Goal: Transaction & Acquisition: Purchase product/service

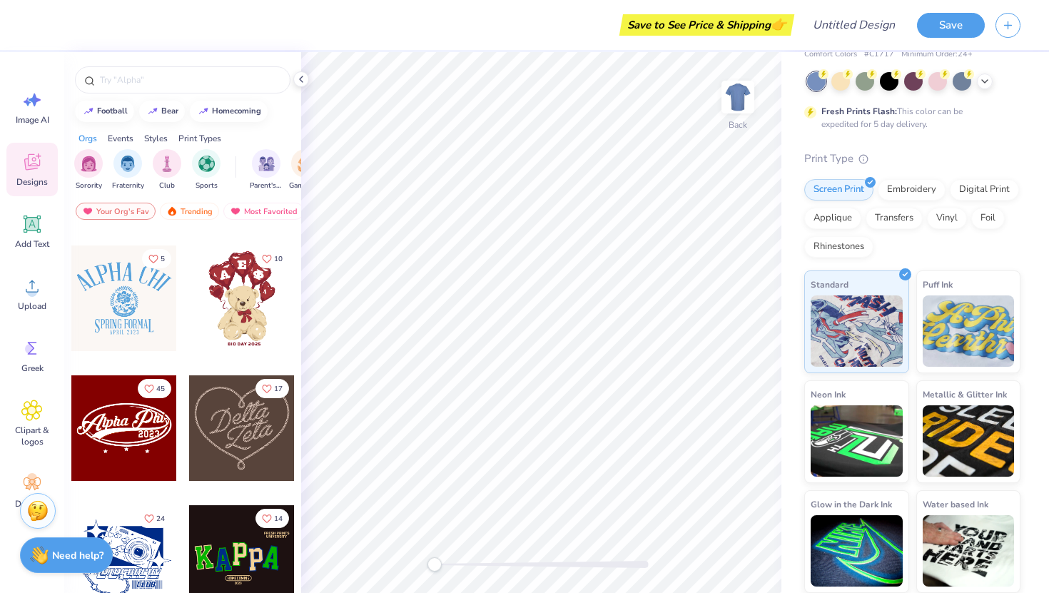
scroll to position [378, 0]
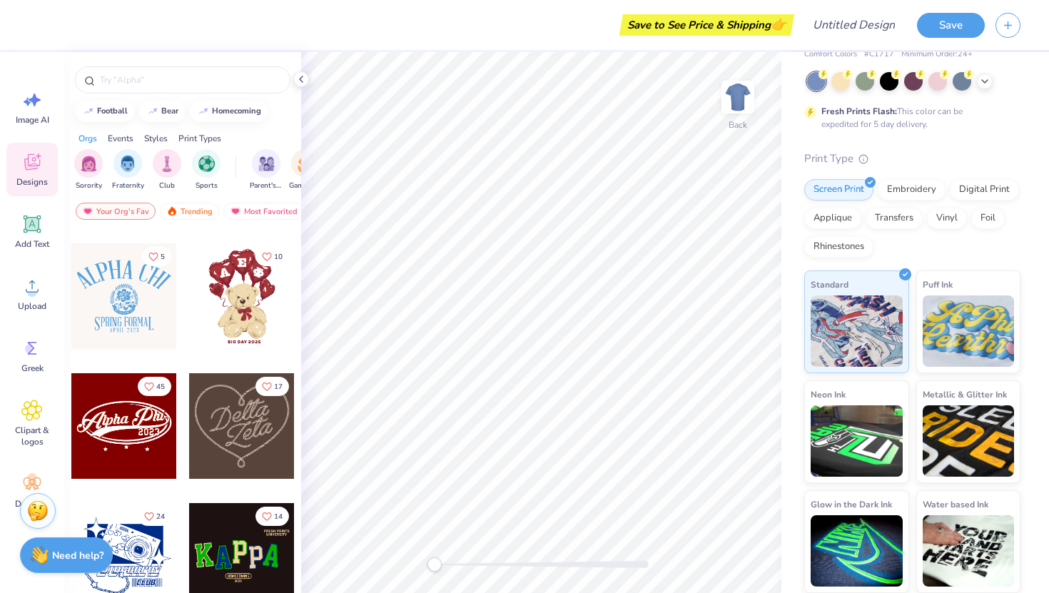
click at [148, 431] on div at bounding box center [124, 426] width 106 height 106
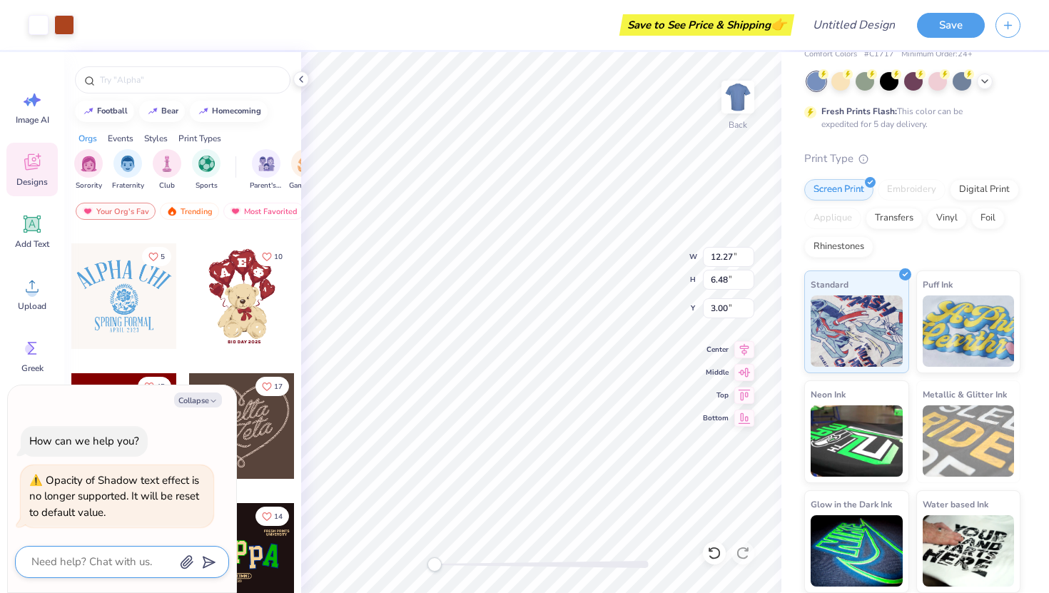
click at [113, 565] on textarea at bounding box center [102, 561] width 145 height 19
type textarea "h"
type textarea "x"
type textarea "ho"
type textarea "x"
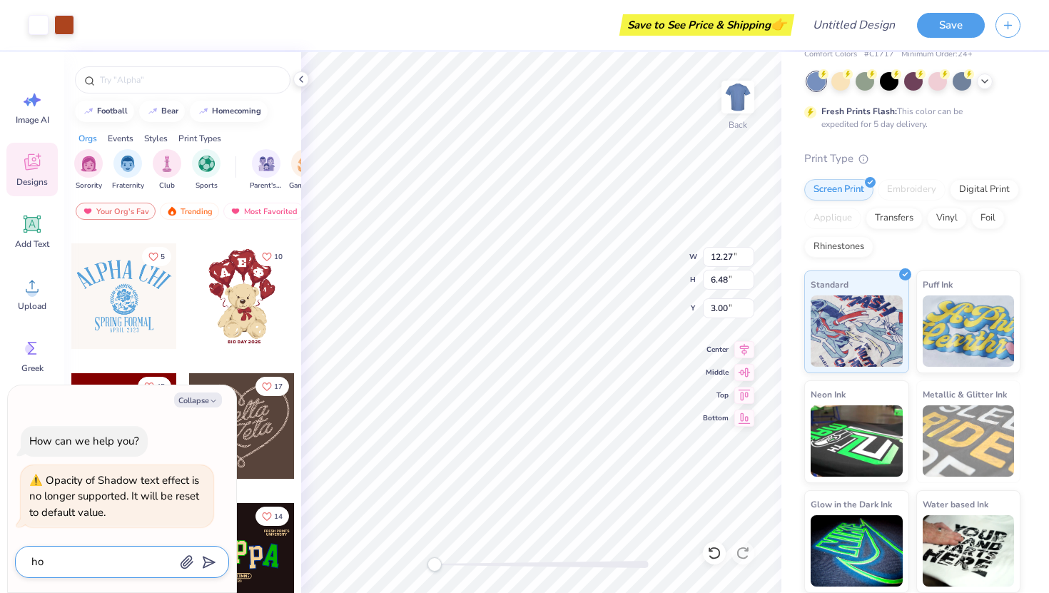
type textarea "how"
type textarea "x"
type textarea "how"
type textarea "x"
type textarea "how c"
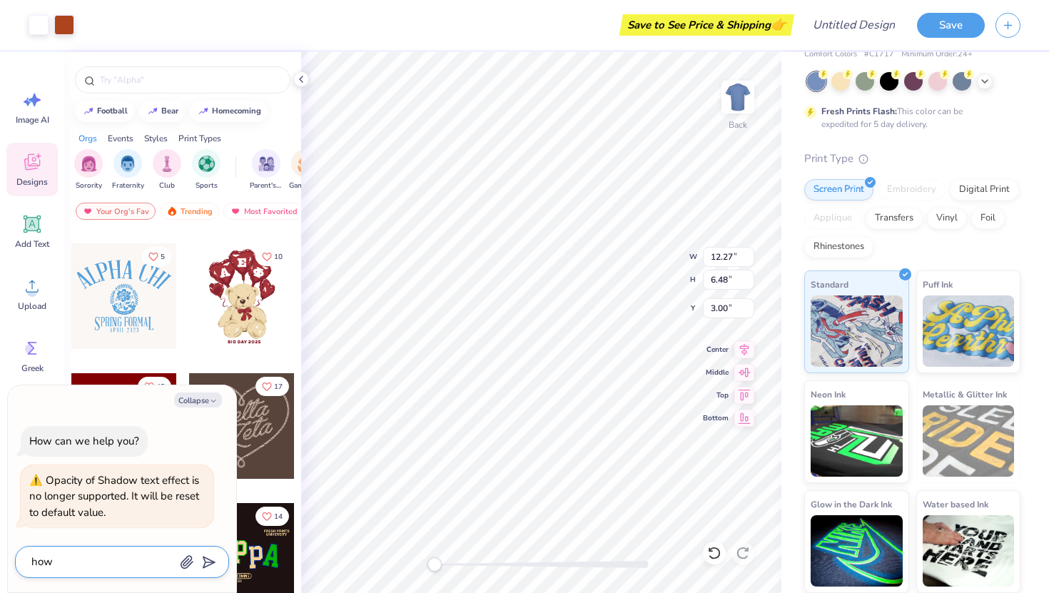
type textarea "x"
type textarea "how ca"
type textarea "x"
type textarea "how can"
type textarea "x"
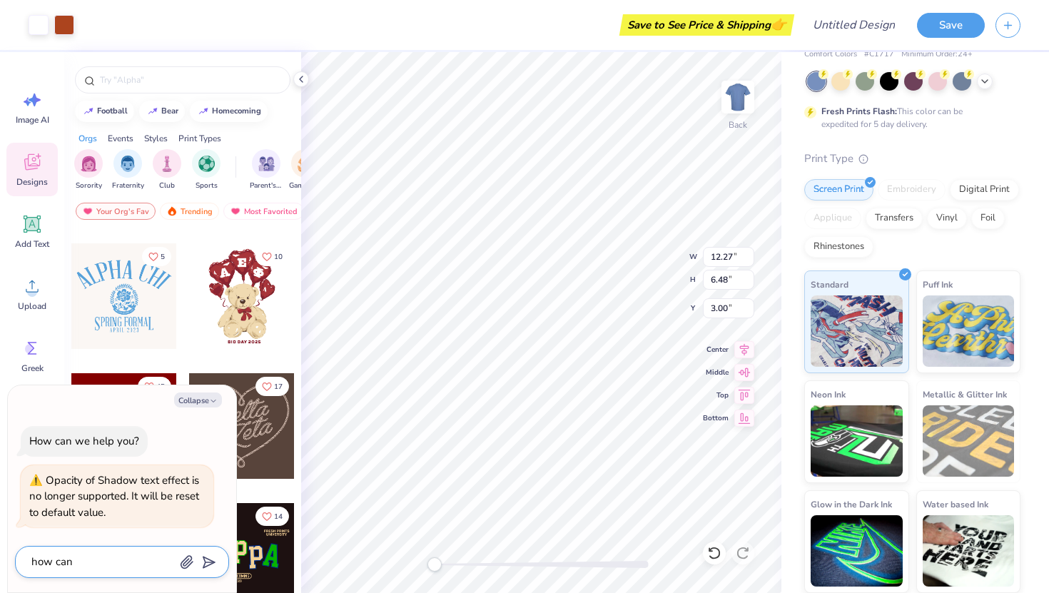
type textarea "how can"
type textarea "x"
type textarea "how can I"
type textarea "x"
type textarea "how can I"
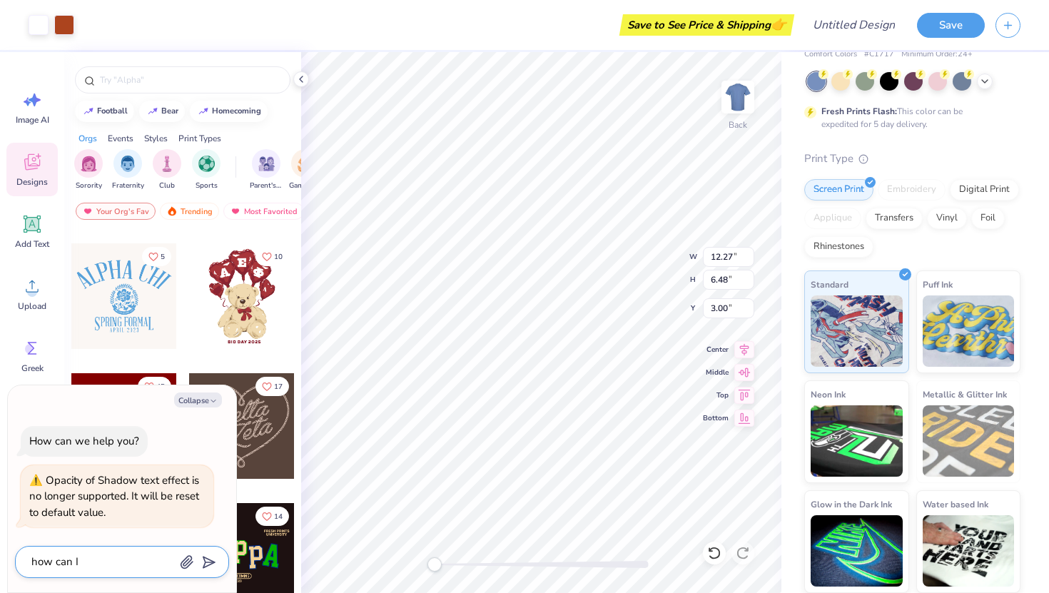
type textarea "x"
type textarea "how can I s"
type textarea "x"
type textarea "how can I si"
type textarea "x"
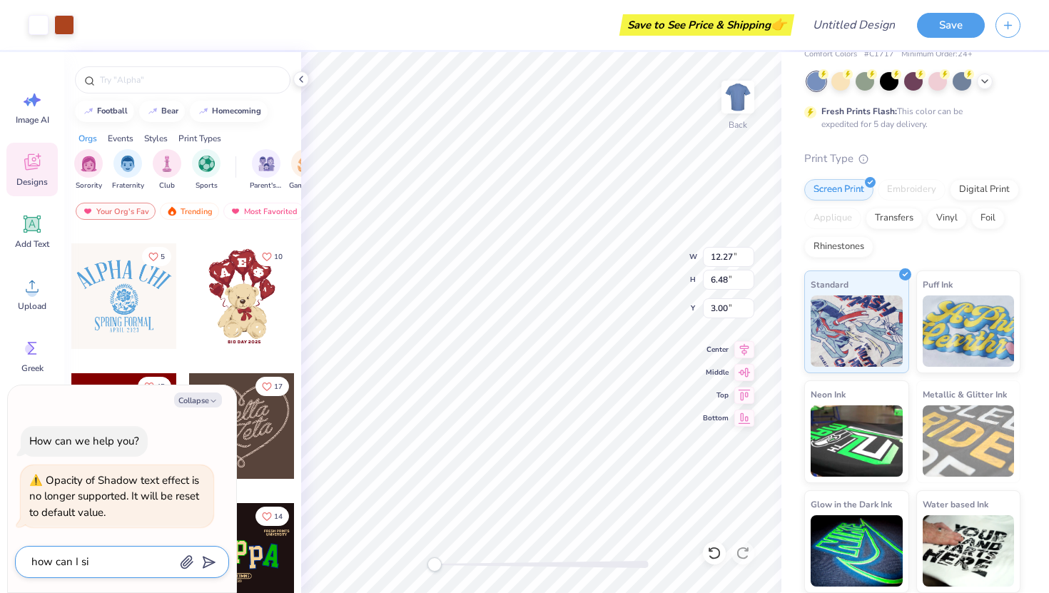
type textarea "how can I siw"
type textarea "x"
type textarea "how can I siwt"
type textarea "x"
type textarea "how can I siwtc"
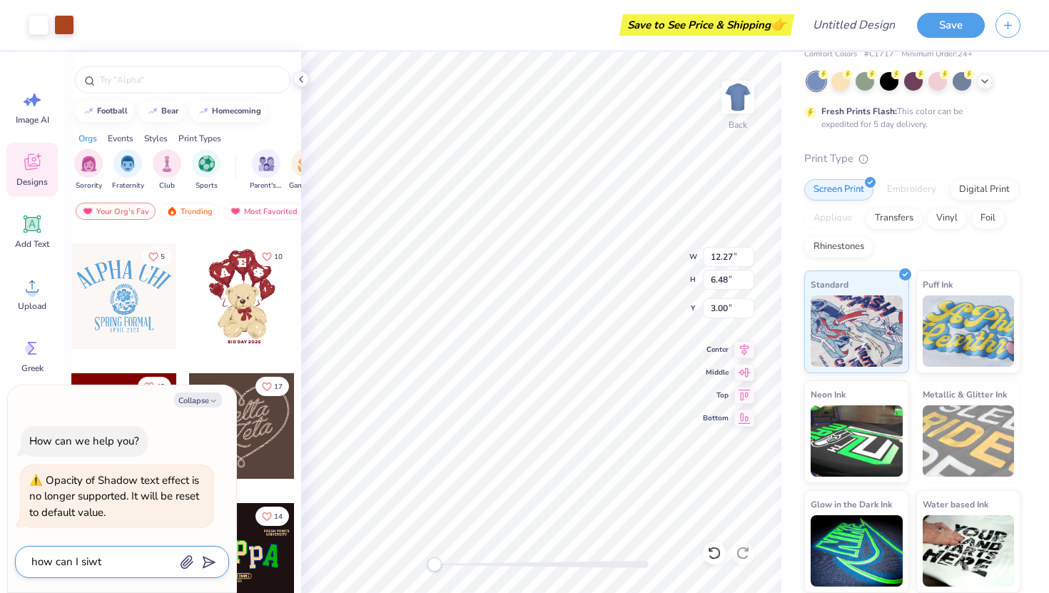
type textarea "x"
type textarea "how can I siwtch"
type textarea "x"
type textarea "how can I siwtch"
type textarea "x"
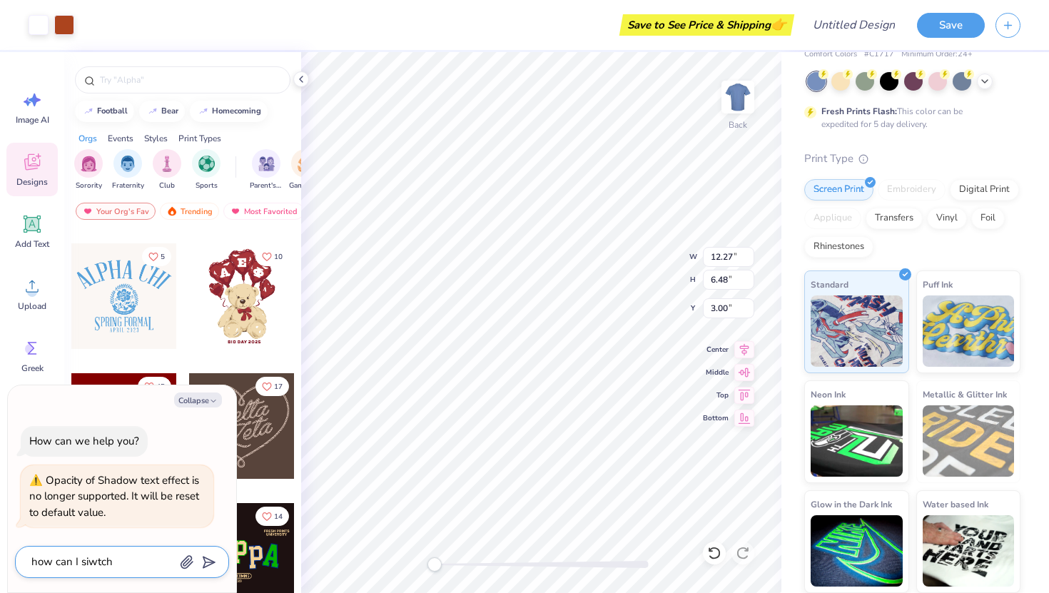
type textarea "how can I siwtch t"
type textarea "x"
type textarea "how can I siwtch th"
type textarea "x"
type textarea "how can I siwtch the"
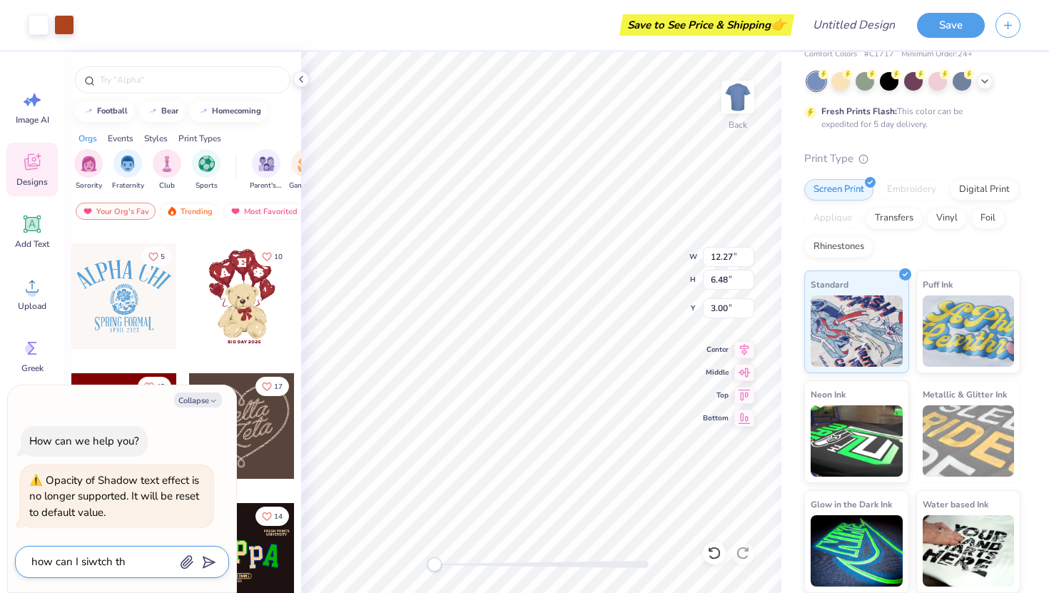
type textarea "x"
type textarea "how can I siwtch the"
type textarea "x"
type textarea "how can I siwtch the s"
type textarea "x"
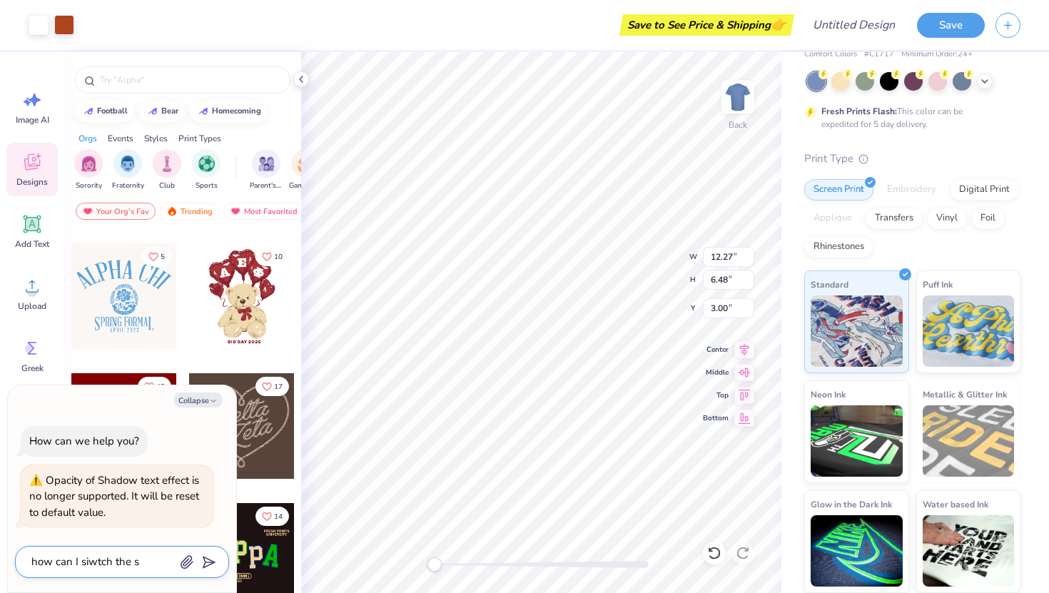
type textarea "how can I siwtch the sh"
type textarea "x"
type textarea "how can I siwtch the shi"
type textarea "x"
type textarea "how can I siwtch the shir"
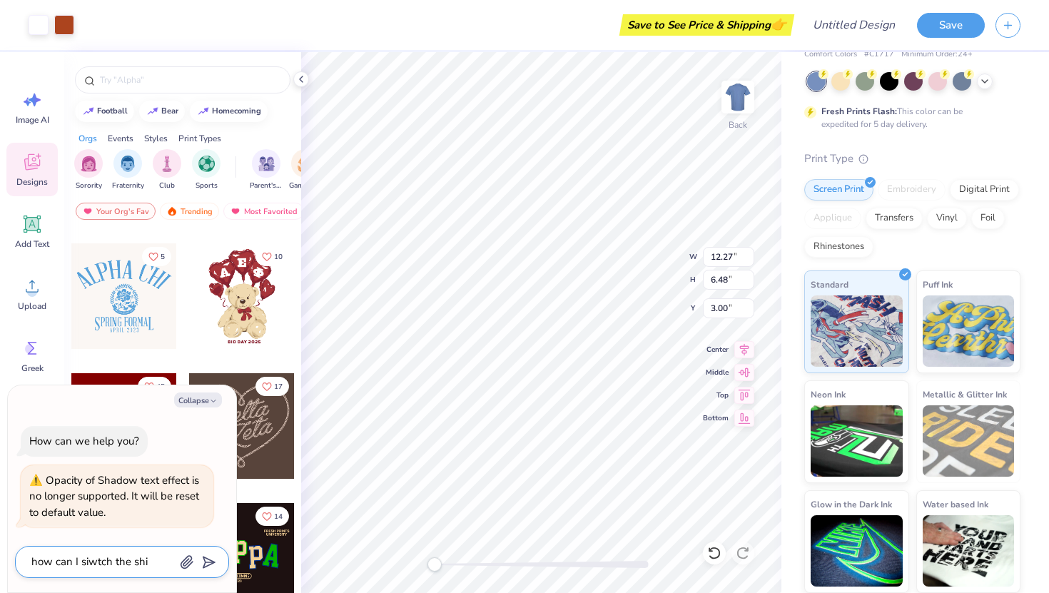
type textarea "x"
type textarea "how can I siwtch the shirt"
type textarea "x"
type textarea "how can I siwtch the shirt"
type textarea "x"
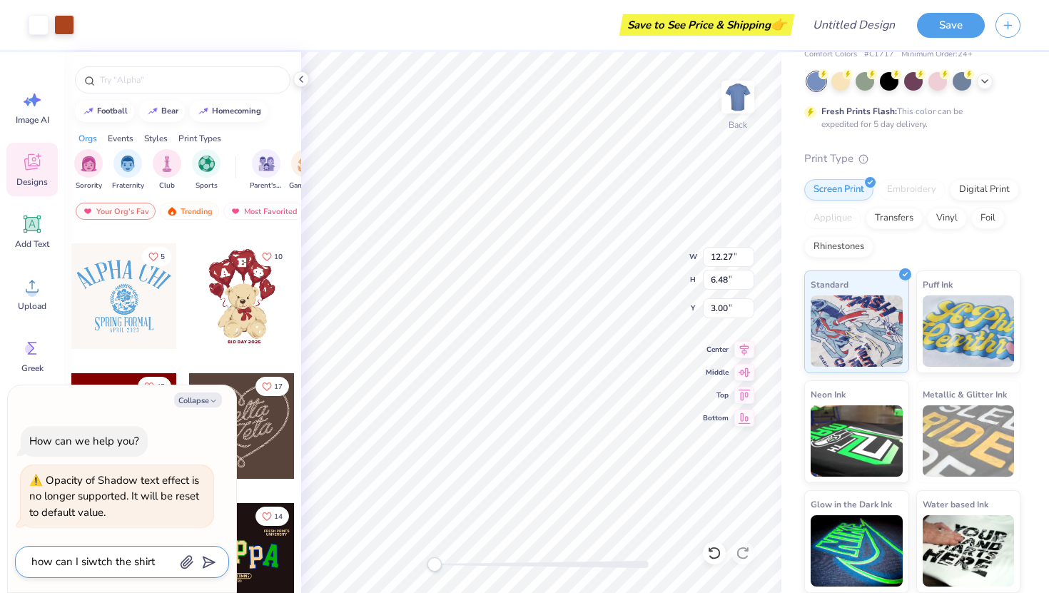
type textarea "how can I siwtch the shirt t"
type textarea "x"
type textarea "how can I siwtch the shirt to"
type textarea "x"
type textarea "how can I siwtch the shirt to"
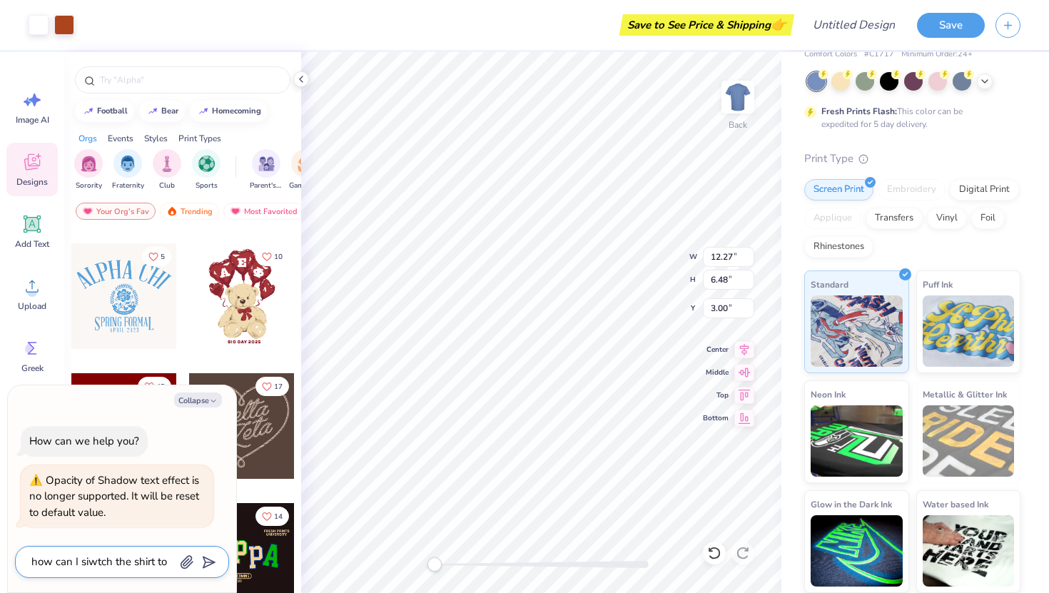
type textarea "x"
type textarea "how can I siwtch the shirt to a"
type textarea "x"
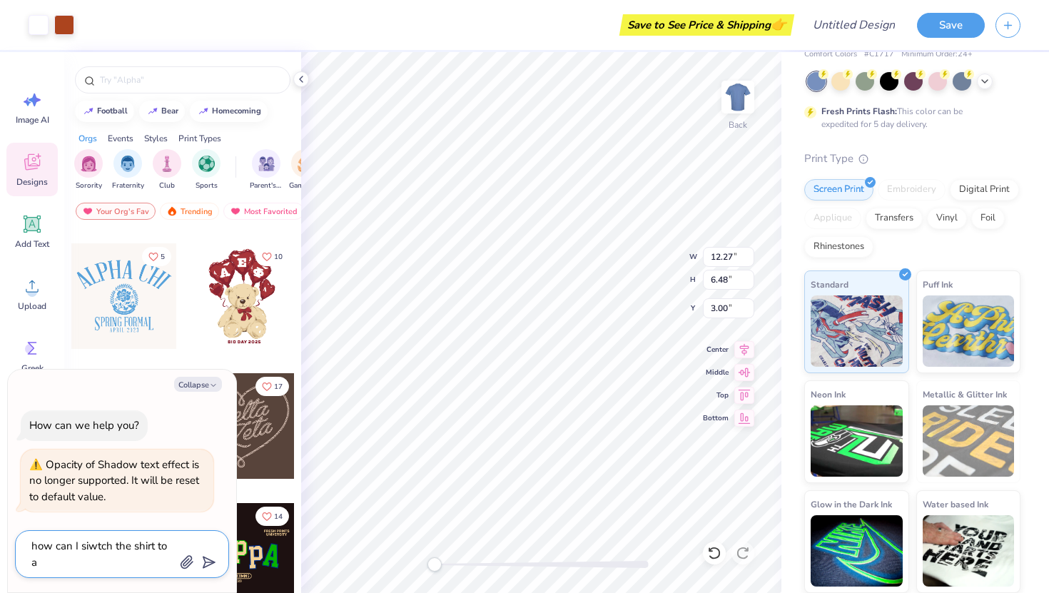
type textarea "how can I siwtch the shirt to a"
type textarea "x"
type textarea "how can I siwtch the shirt to a d"
type textarea "x"
type textarea "how can I siwtch the shirt to a di"
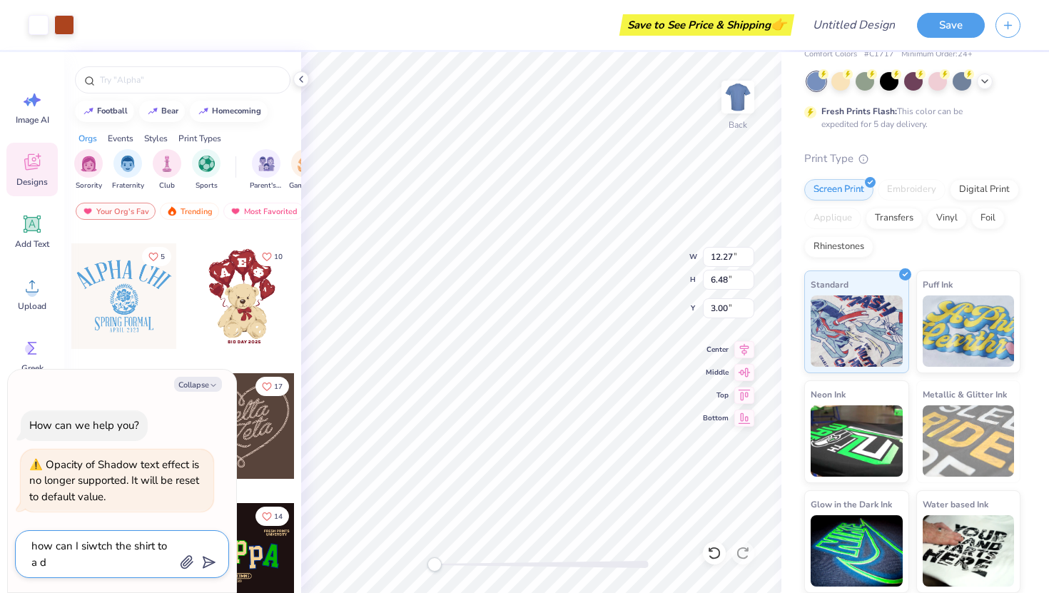
type textarea "x"
type textarea "how can I siwtch the shirt to a dif"
type textarea "x"
type textarea "how can I siwtch the shirt to a diff"
type textarea "x"
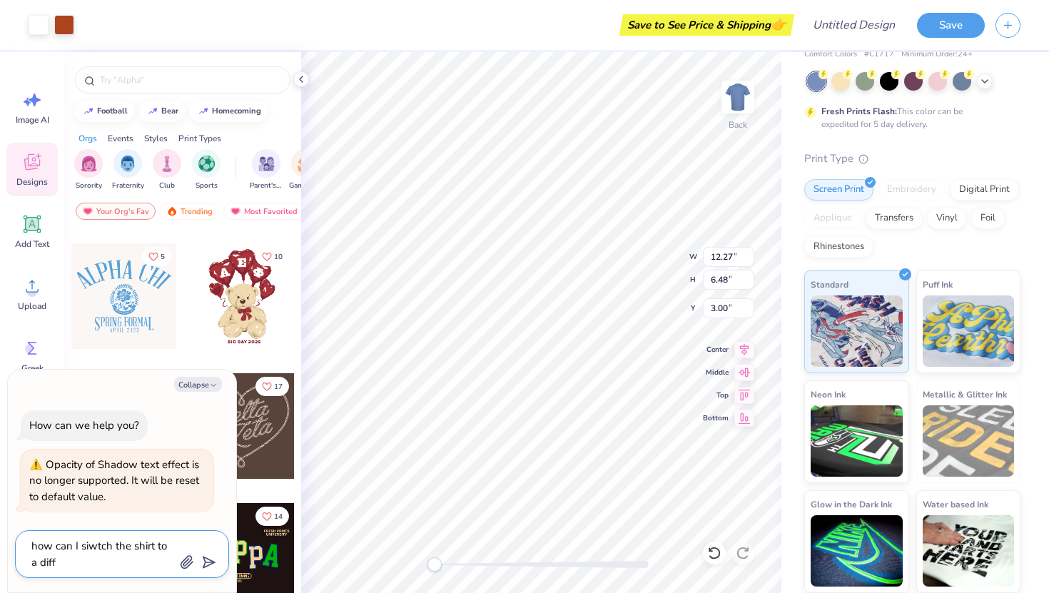
type textarea "how can I siwtch the shirt to a diffe"
type textarea "x"
type textarea "how can I siwtch the shirt to a differ"
type textarea "x"
type textarea "how can I siwtch the shirt to a differe"
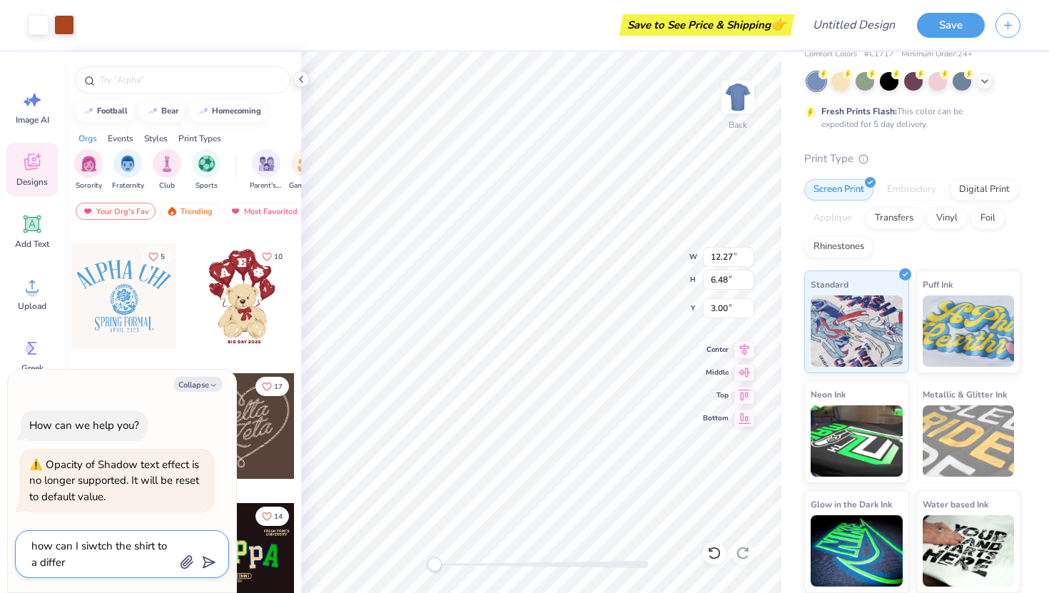
type textarea "x"
type textarea "how can I siwtch the shirt to a differen"
type textarea "x"
type textarea "how can I siwtch the shirt to a different"
type textarea "x"
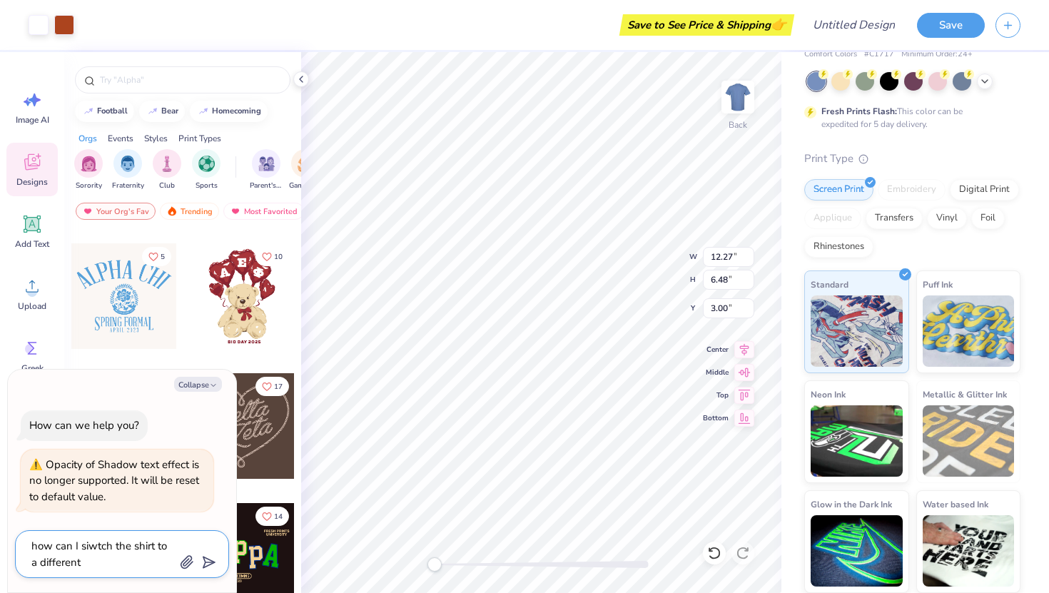
type textarea "how can I siwtch the shirt to a different"
type textarea "x"
type textarea "how can I siwtch the shirt to a different s"
type textarea "x"
type textarea "how can I siwtch the shirt to a different st"
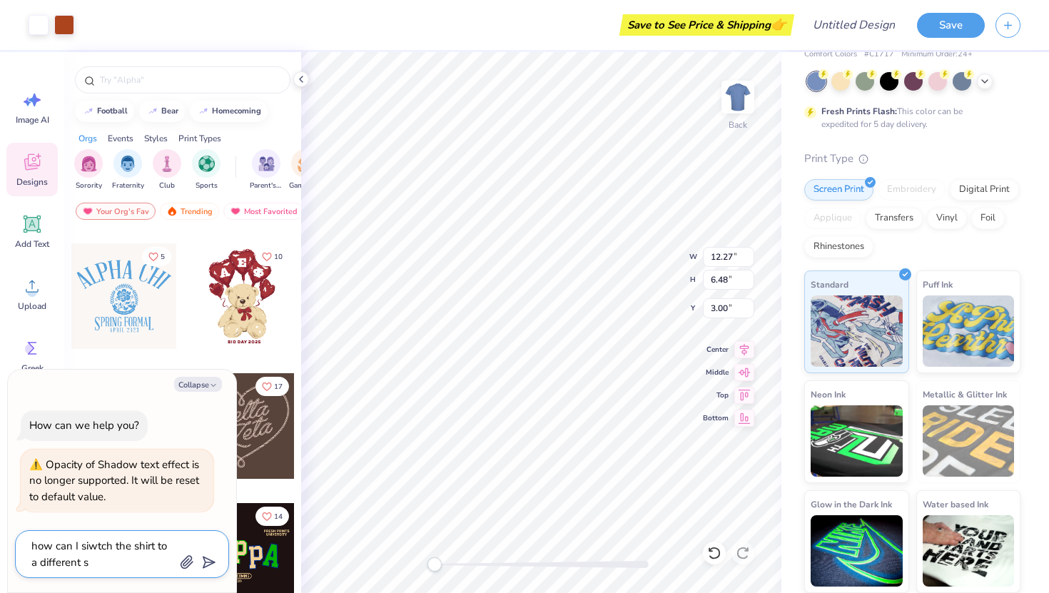
type textarea "x"
type textarea "how can I siwtch the shirt to a different sty"
type textarea "x"
type textarea "how can I siwtch the shirt to a different styl"
type textarea "x"
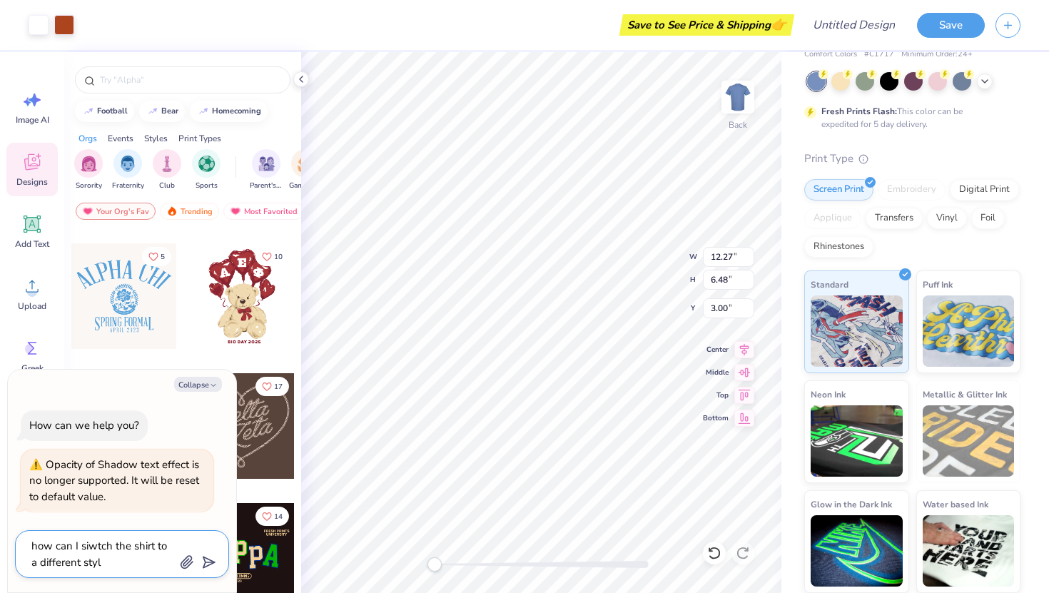
type textarea "how can I siwtch the shirt to a different style"
type textarea "x"
type textarea "how can I siwtch the shirt to a different style"
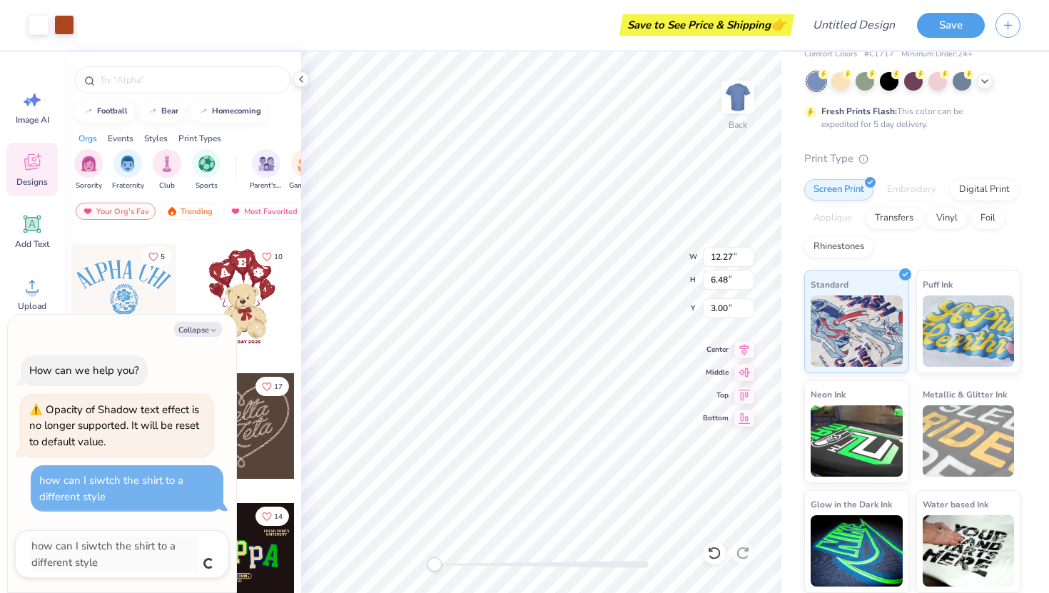
type textarea "x"
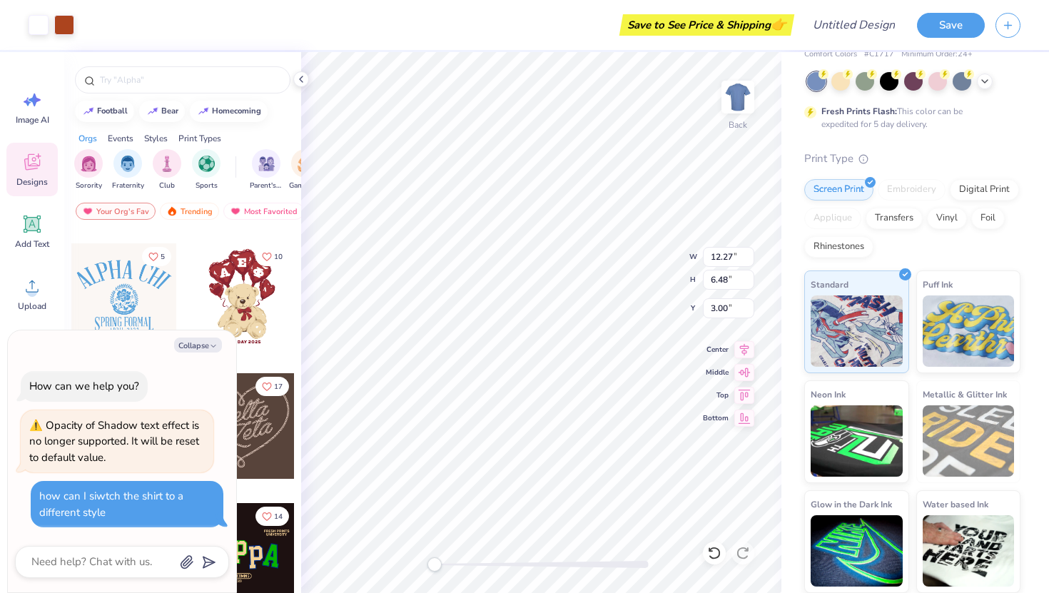
scroll to position [0, 0]
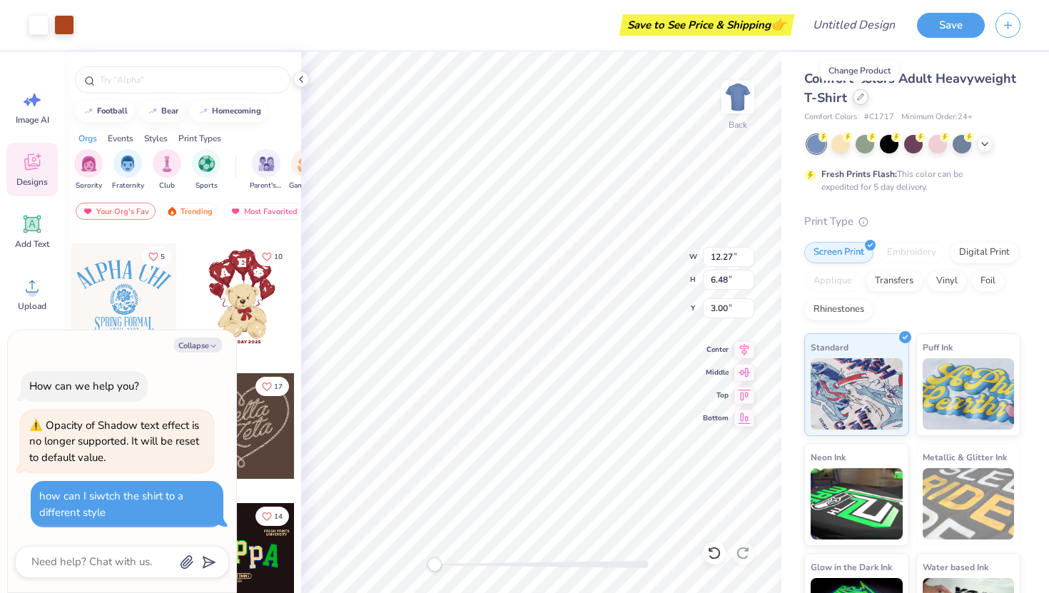
click at [859, 98] on icon at bounding box center [860, 96] width 7 height 7
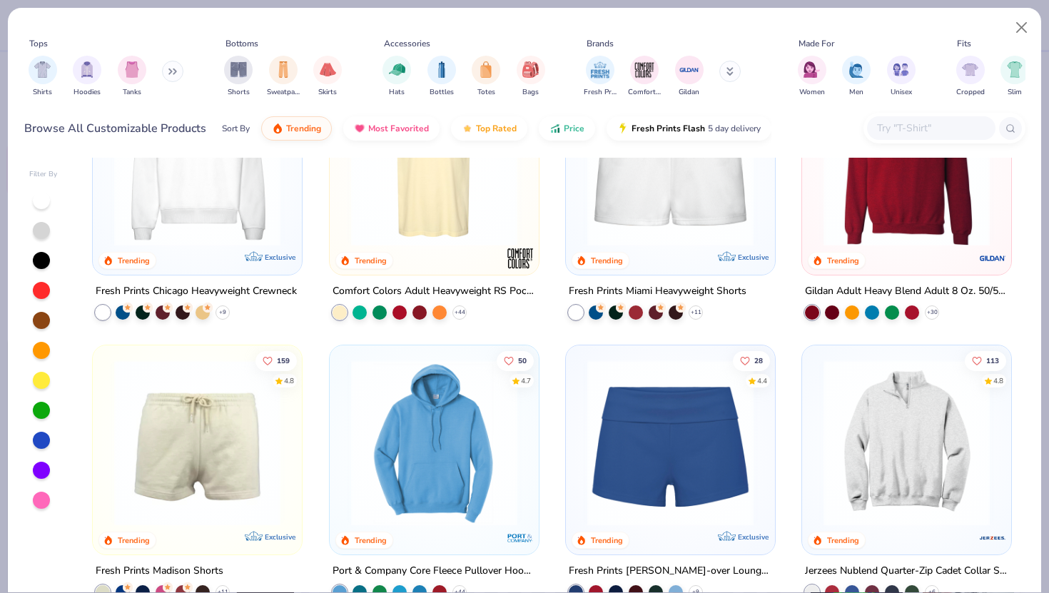
scroll to position [943, 0]
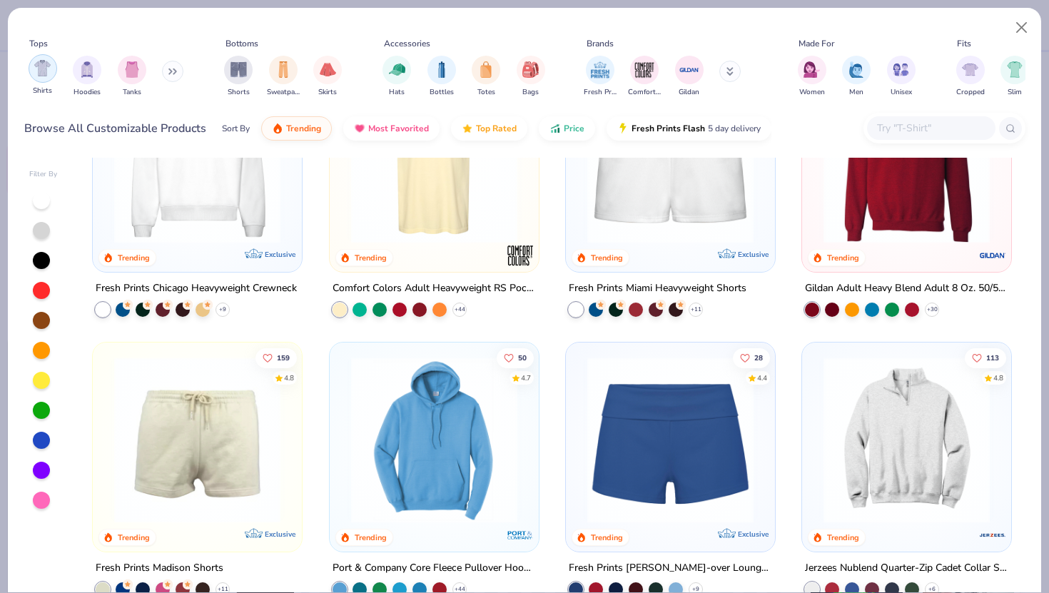
click at [46, 80] on div "filter for Shirts" at bounding box center [43, 68] width 29 height 29
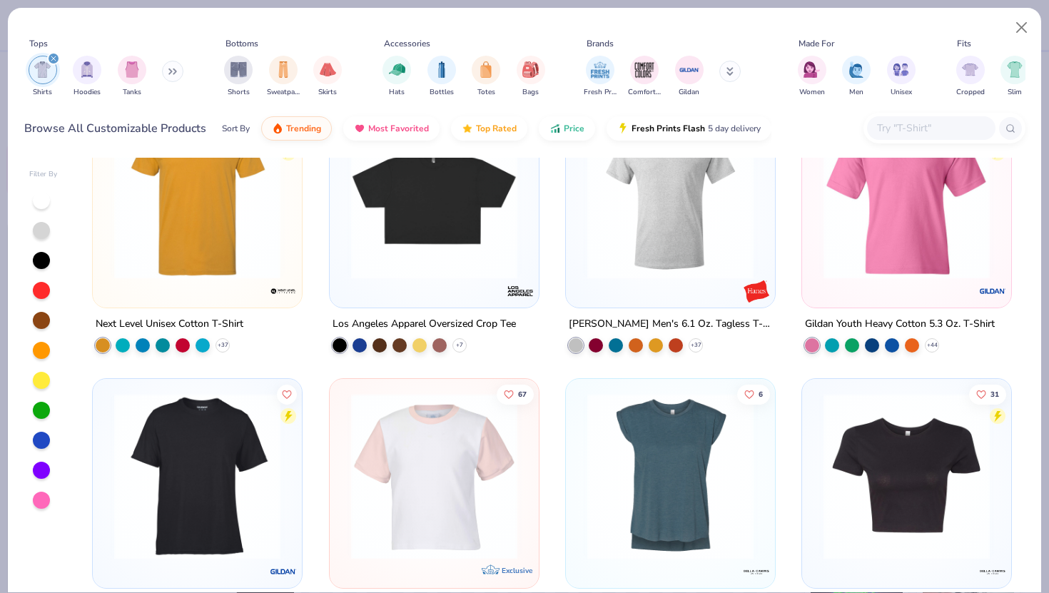
scroll to position [3728, 0]
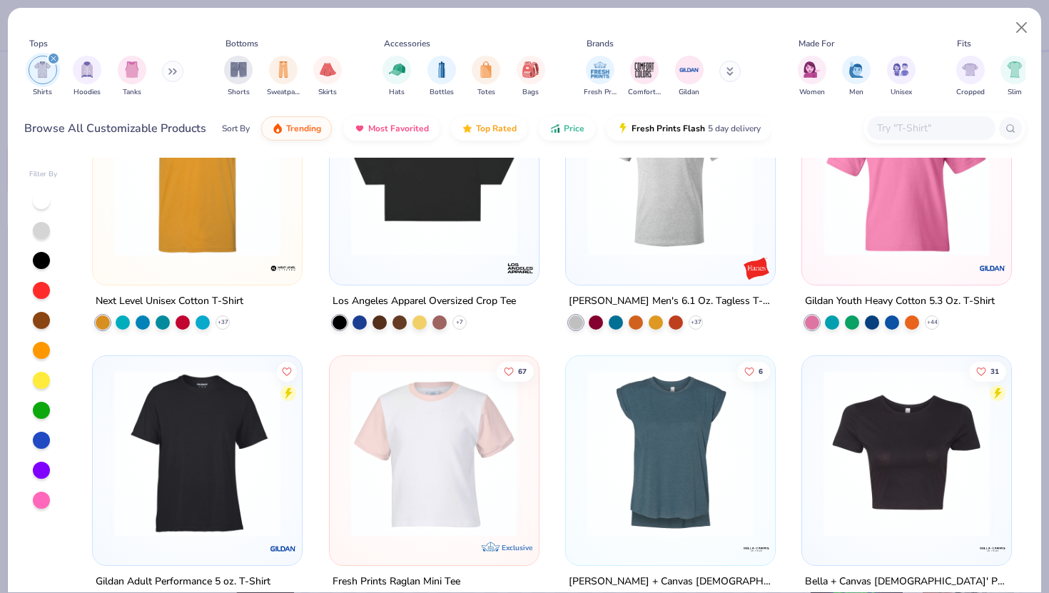
click at [171, 73] on icon at bounding box center [172, 71] width 9 height 7
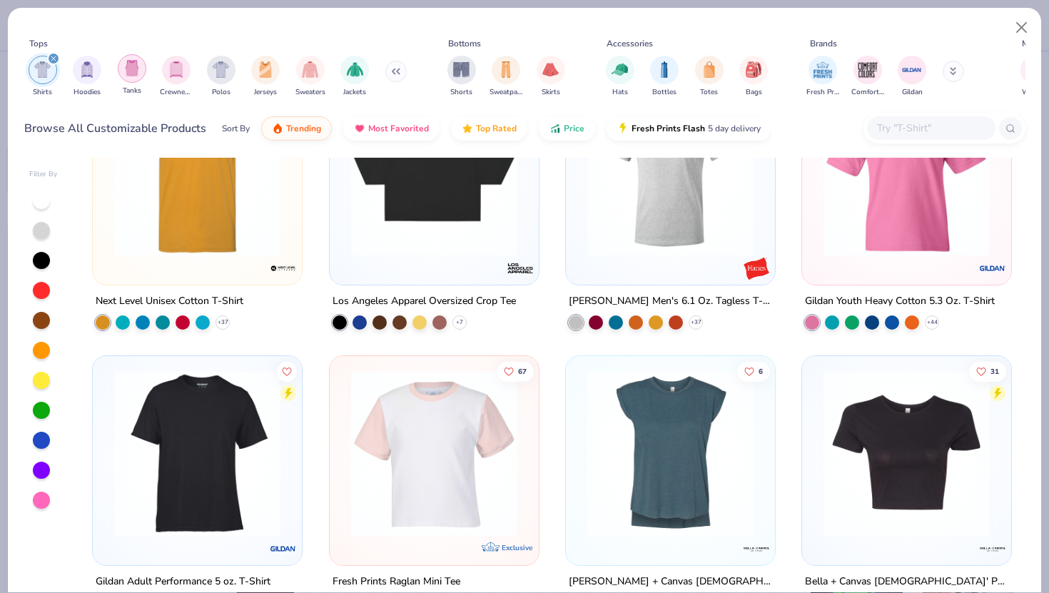
click at [133, 81] on div "filter for Tanks" at bounding box center [132, 68] width 29 height 29
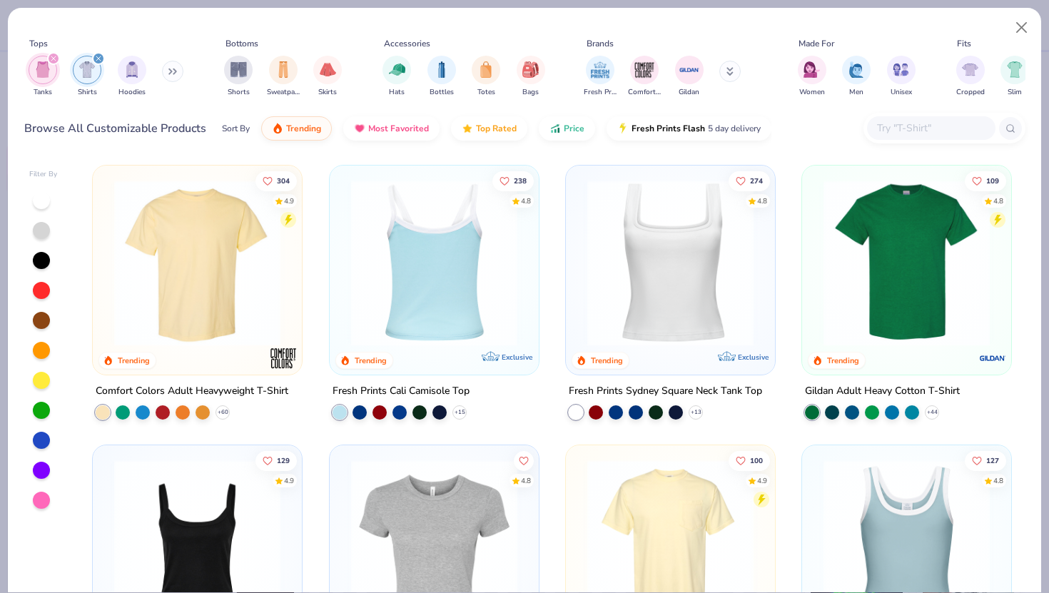
click at [456, 230] on div at bounding box center [434, 263] width 542 height 166
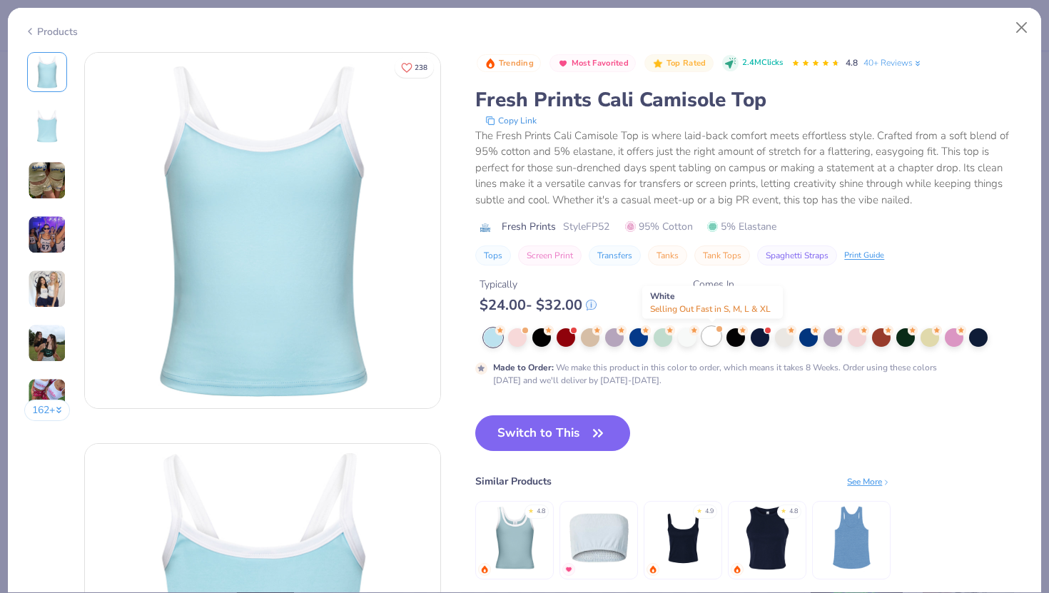
click at [714, 339] on div at bounding box center [711, 336] width 19 height 19
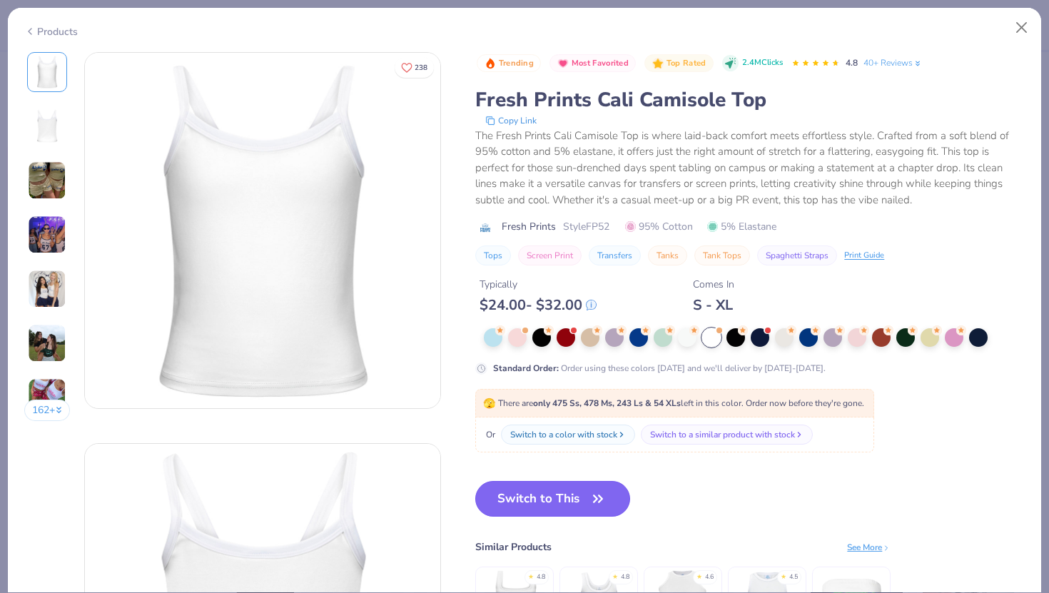
click at [557, 501] on button "Switch to This" at bounding box center [552, 499] width 155 height 36
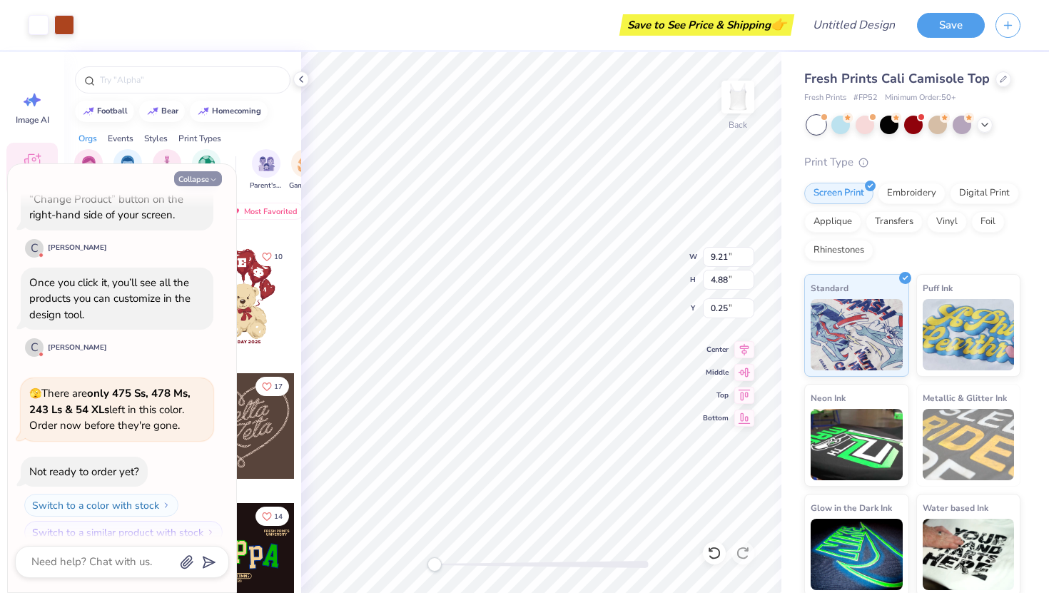
click at [216, 176] on icon "button" at bounding box center [213, 180] width 9 height 9
type textarea "x"
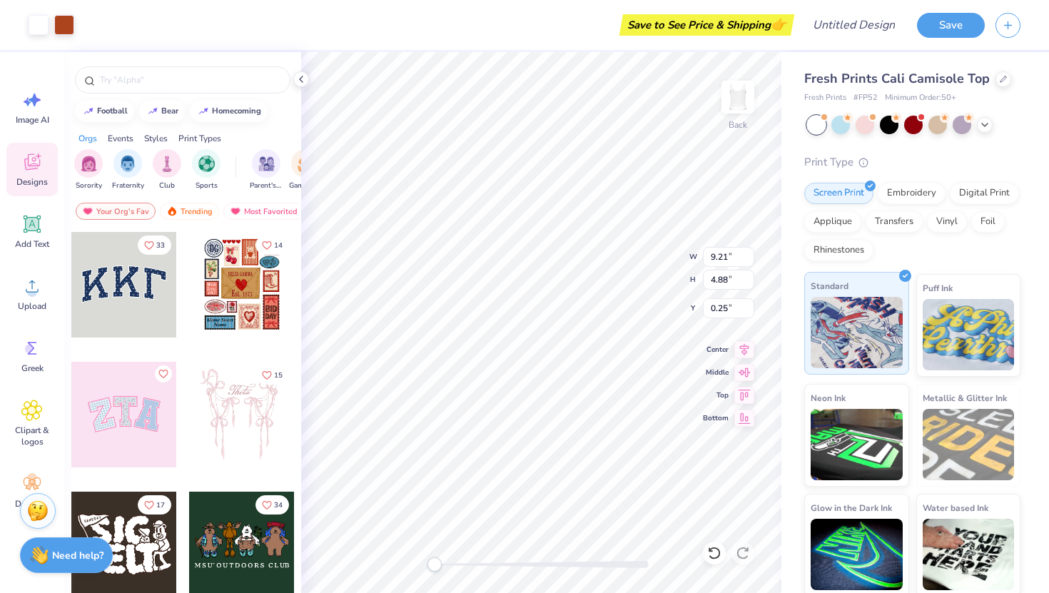
scroll to position [4, 0]
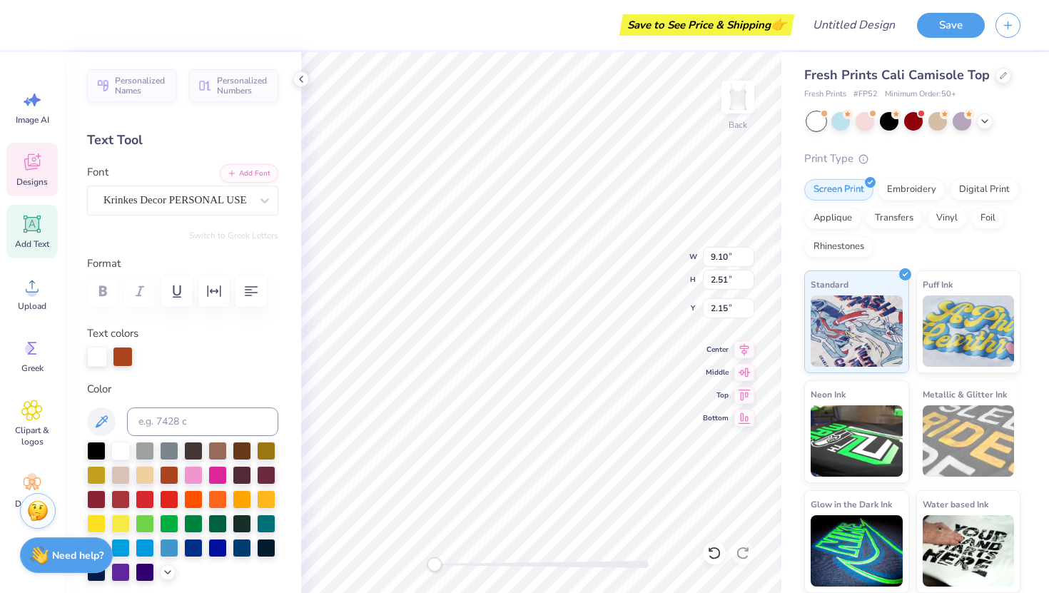
type input "8.73"
type input "4.23"
type input "1.65"
type input "9.10"
type input "2.51"
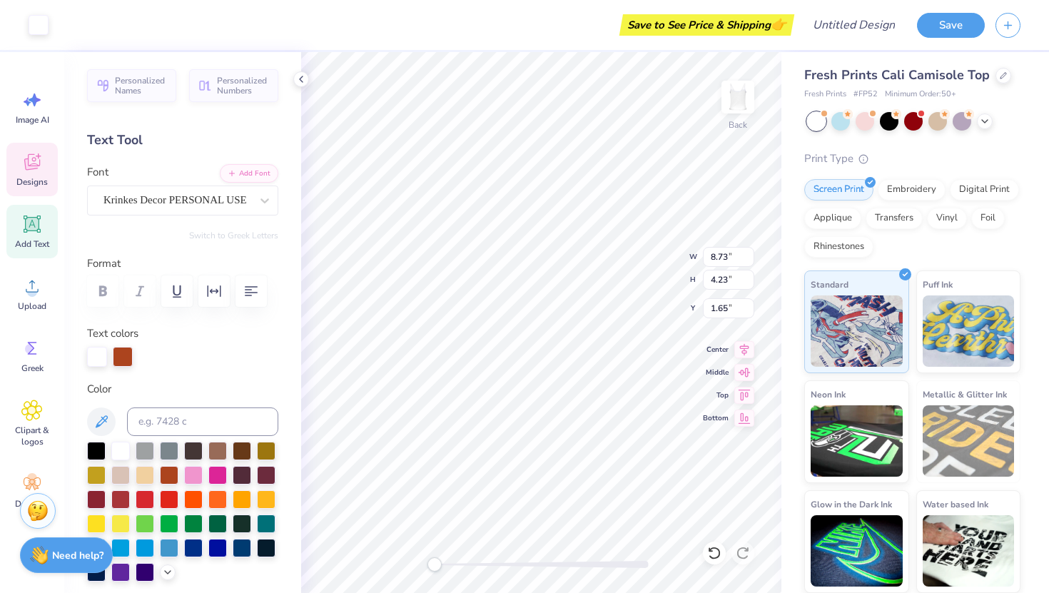
type input "2.15"
type textarea "Theta"
click at [714, 556] on icon at bounding box center [714, 553] width 14 height 14
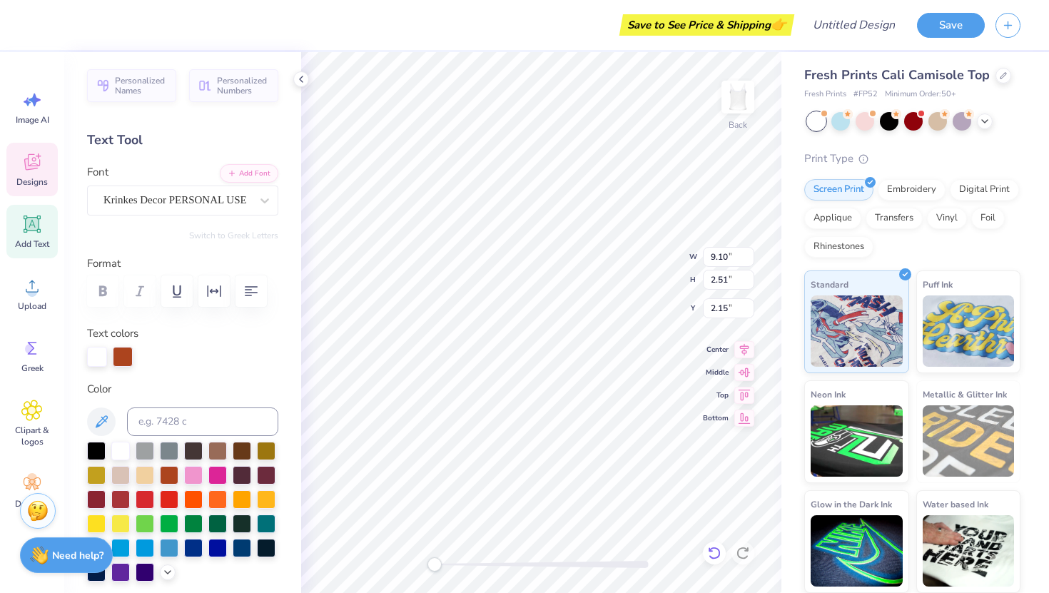
type textarea "Theta0"
type input "2.07"
type input "0.77"
type input "4.28"
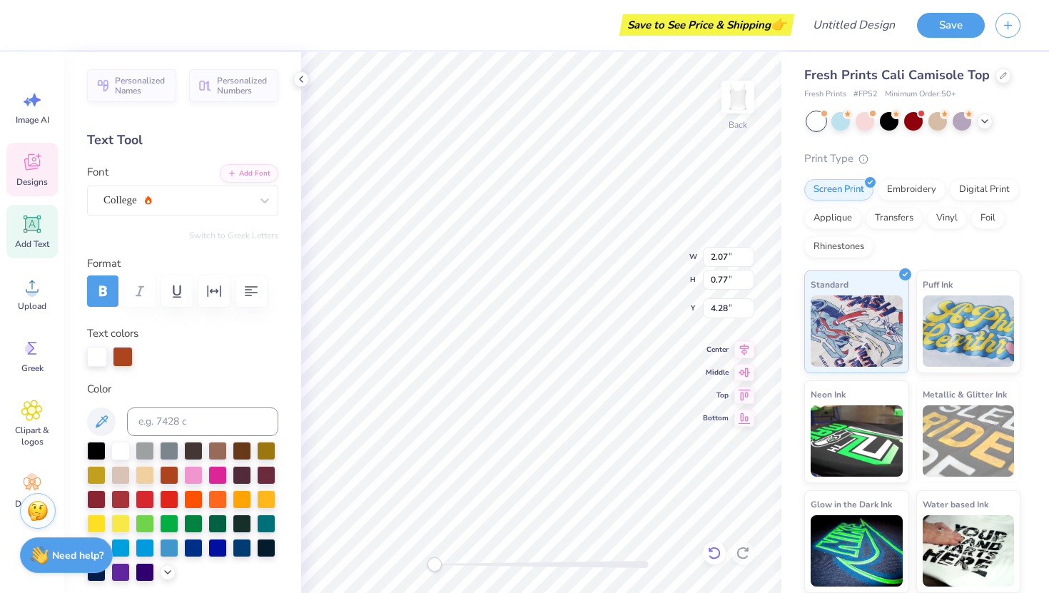
type textarea "25"
type input "7.74"
type input "3.04"
type input "1.90"
click at [745, 347] on icon at bounding box center [744, 347] width 20 height 17
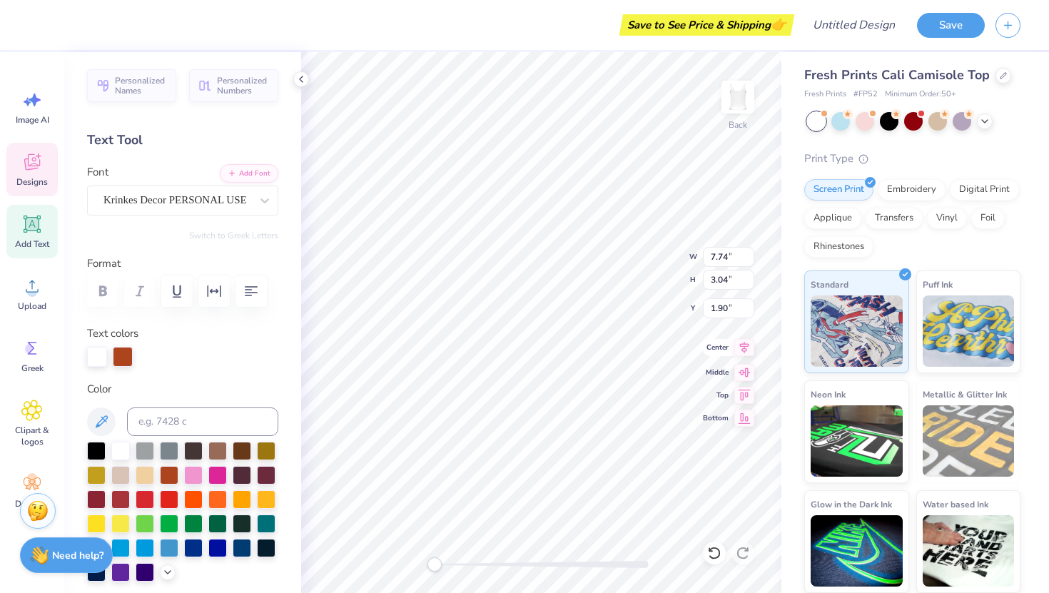
click at [745, 347] on icon at bounding box center [744, 347] width 20 height 17
type input "8.73"
type input "4.23"
type input "1.65"
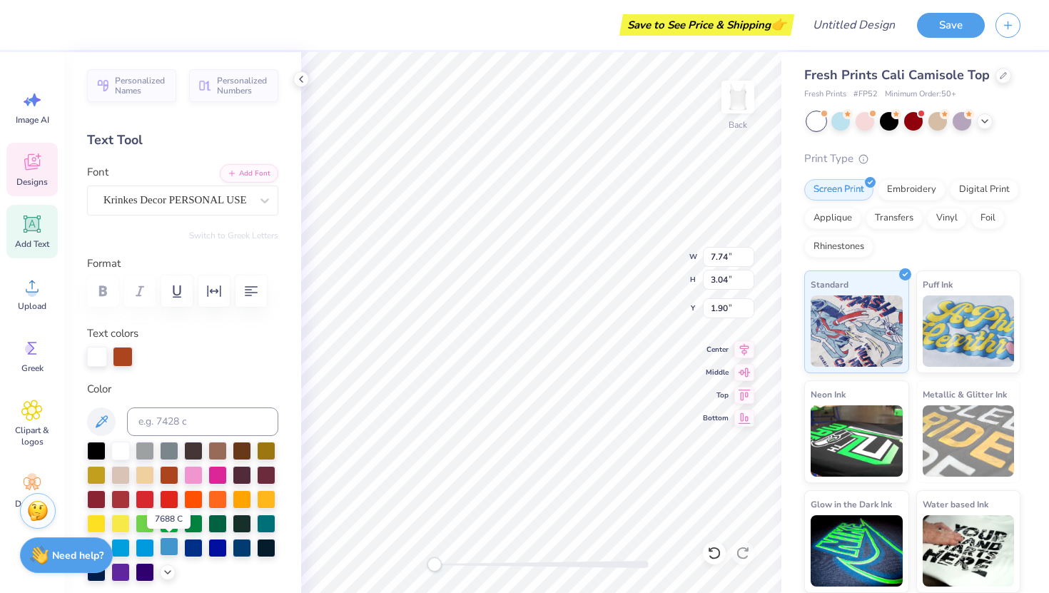
click at [168, 545] on div at bounding box center [169, 546] width 19 height 19
click at [214, 548] on div at bounding box center [217, 546] width 19 height 19
click at [243, 547] on div at bounding box center [242, 546] width 19 height 19
click at [121, 356] on div at bounding box center [123, 355] width 20 height 20
click at [243, 547] on div at bounding box center [242, 546] width 19 height 19
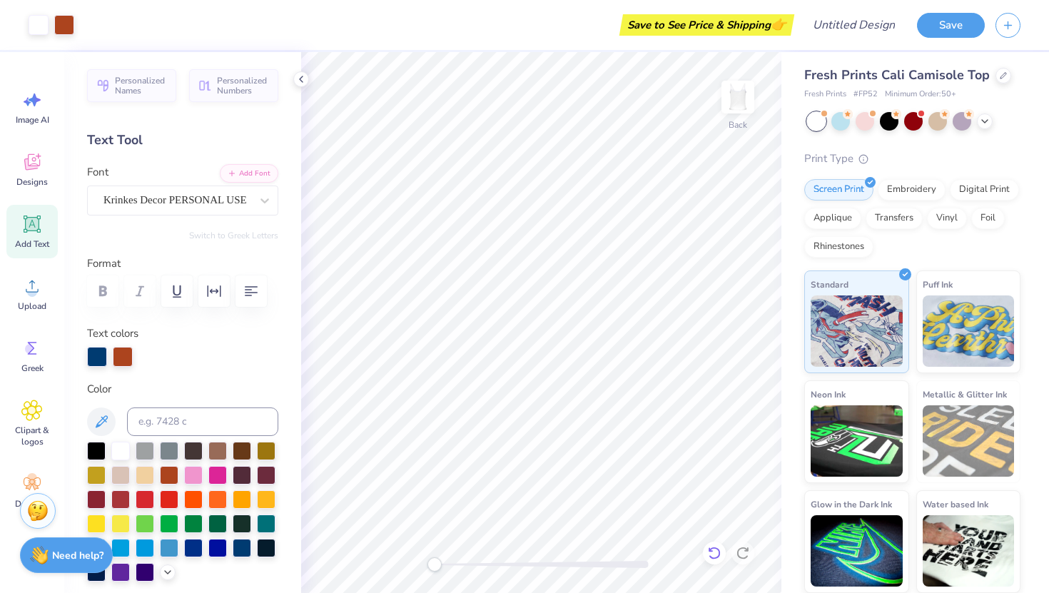
click at [716, 554] on icon at bounding box center [714, 553] width 14 height 14
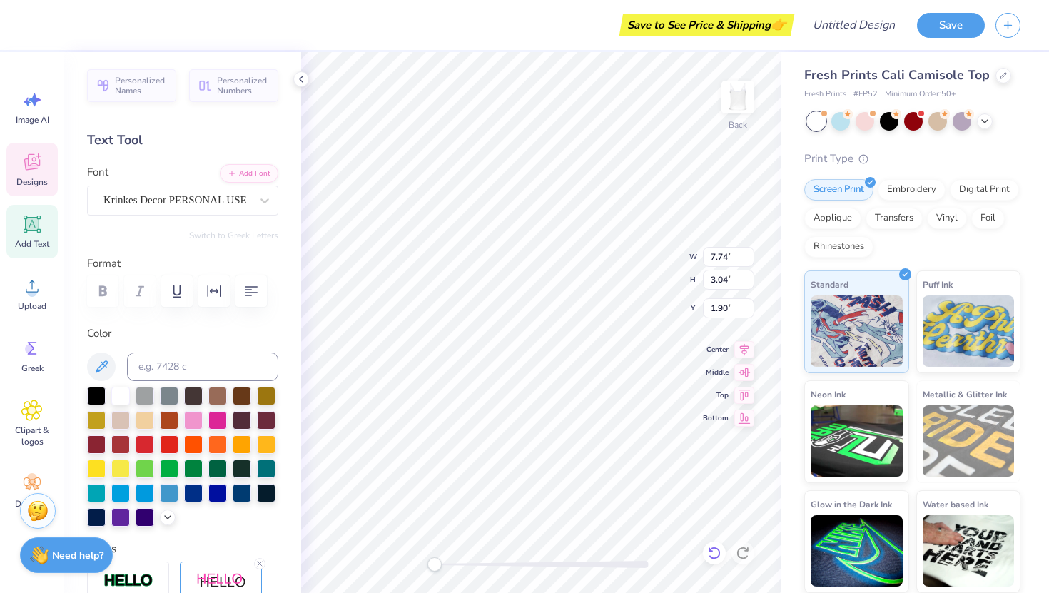
scroll to position [0, 0]
click at [716, 554] on icon at bounding box center [714, 553] width 14 height 14
click at [119, 387] on div at bounding box center [120, 394] width 19 height 19
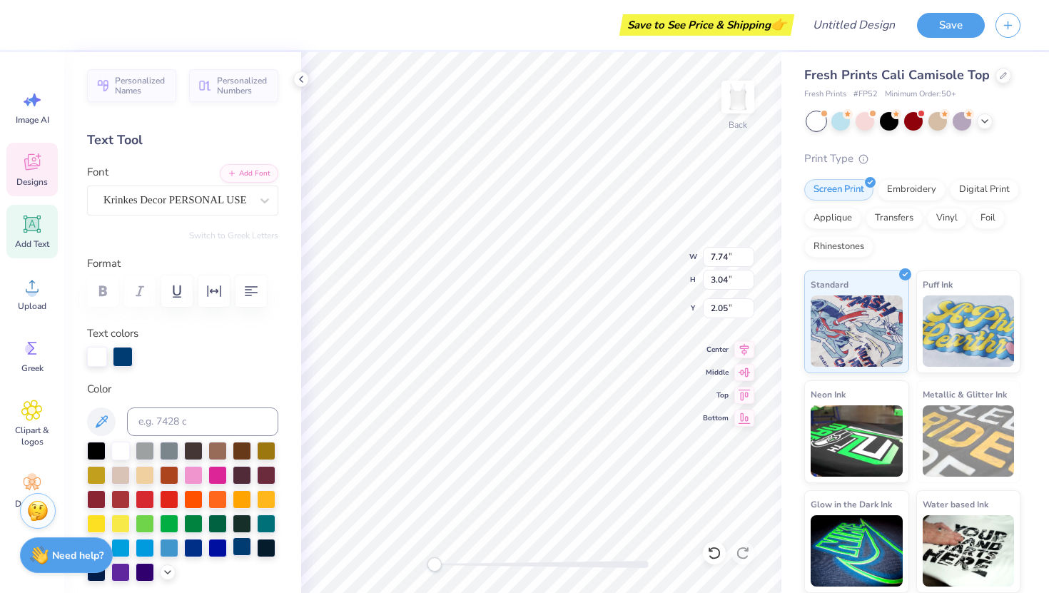
click at [240, 546] on div at bounding box center [242, 546] width 19 height 19
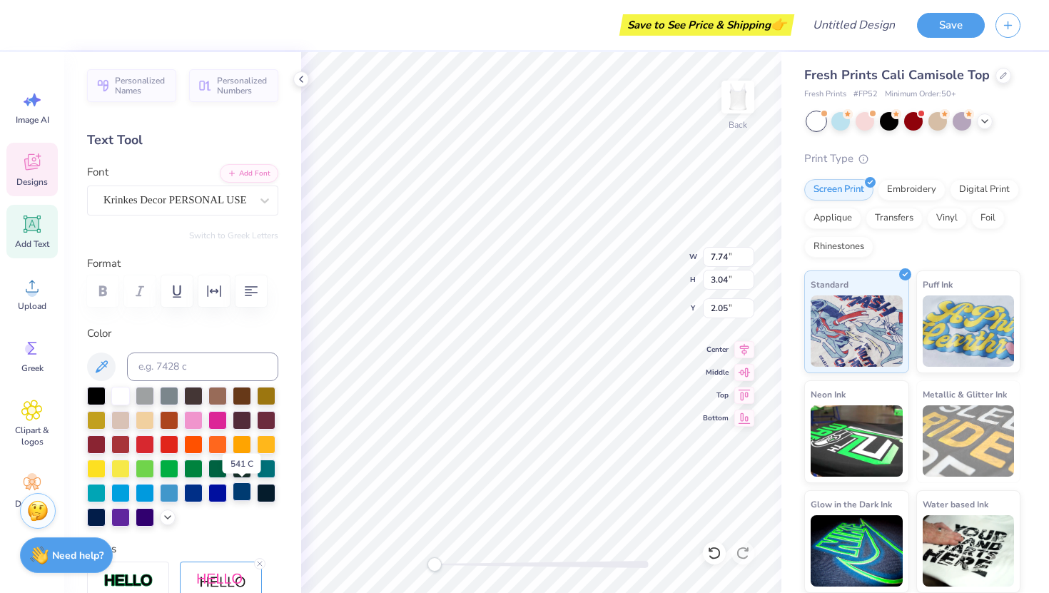
click at [243, 492] on div at bounding box center [242, 491] width 19 height 19
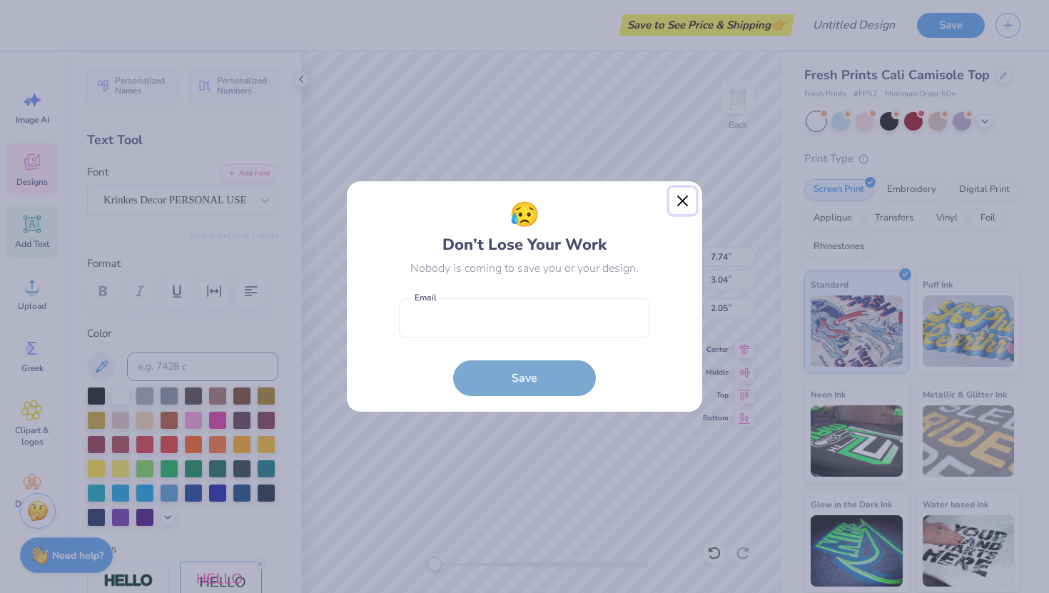
click at [682, 205] on button "Close" at bounding box center [682, 201] width 27 height 27
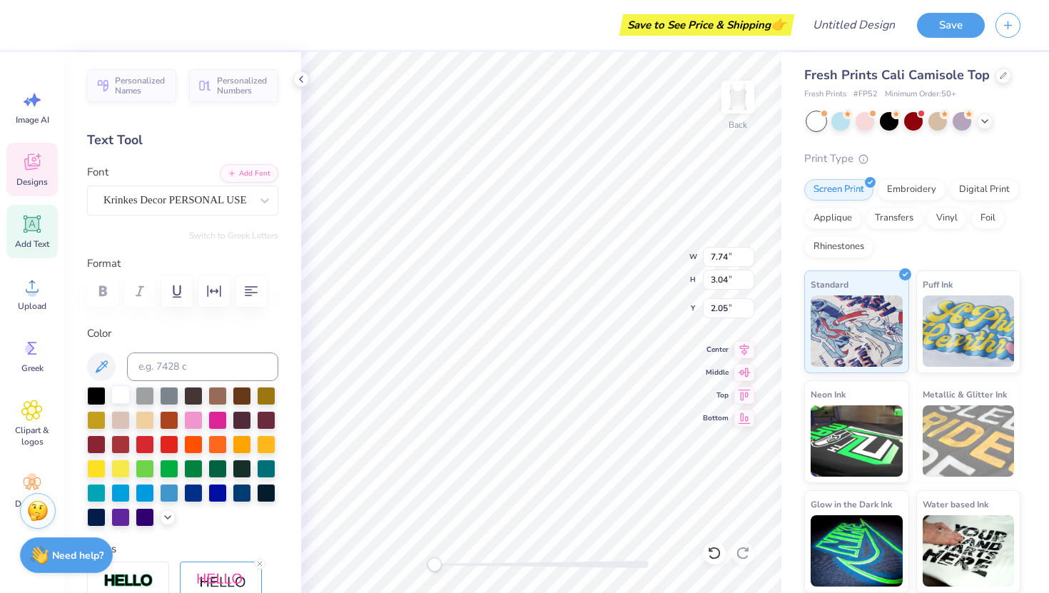
click at [126, 392] on div at bounding box center [120, 394] width 19 height 19
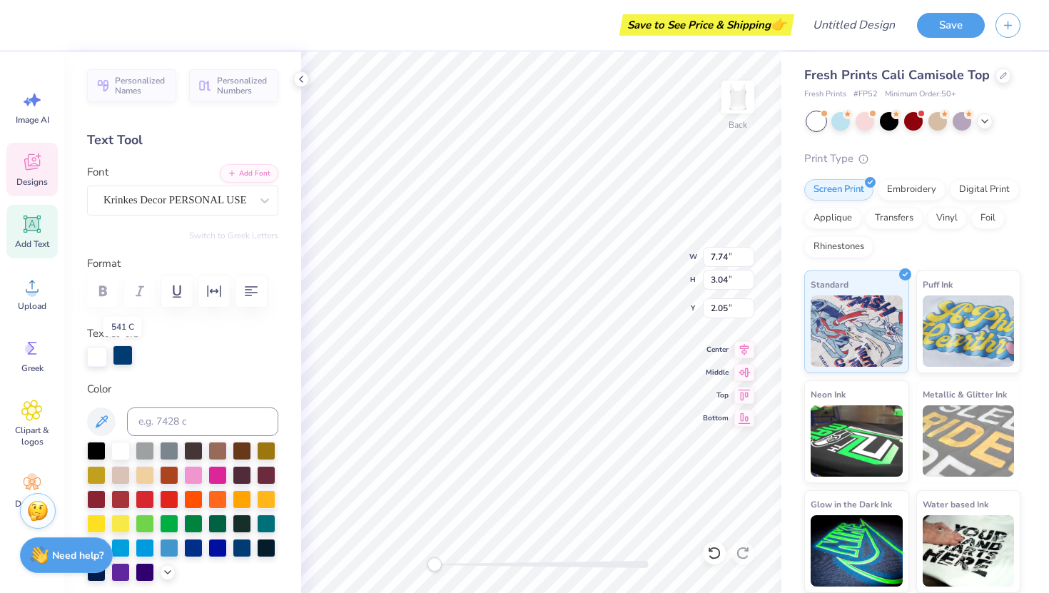
click at [121, 357] on div at bounding box center [123, 355] width 20 height 20
click at [119, 447] on div at bounding box center [120, 449] width 19 height 19
click at [96, 347] on div at bounding box center [97, 357] width 20 height 20
click at [248, 546] on div at bounding box center [242, 546] width 19 height 19
click at [737, 255] on input "7.74" at bounding box center [728, 257] width 51 height 20
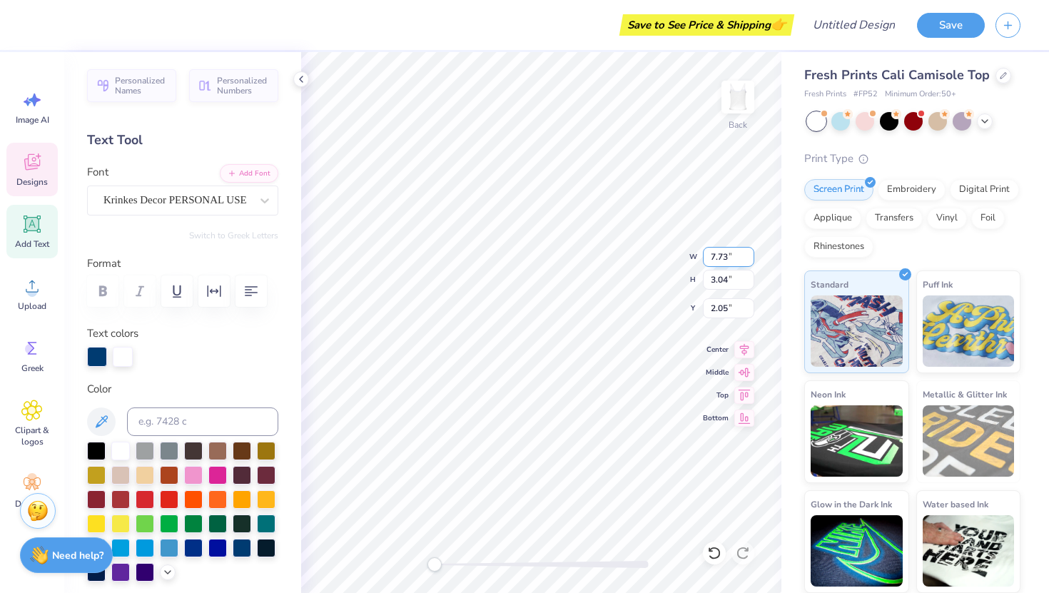
click at [748, 259] on input "7.73" at bounding box center [728, 257] width 51 height 20
click at [748, 259] on input "7.72" at bounding box center [728, 257] width 51 height 20
click at [748, 259] on input "7.71" at bounding box center [728, 257] width 51 height 20
click at [748, 259] on input "7.7" at bounding box center [728, 257] width 51 height 20
click at [748, 259] on input "7.69" at bounding box center [728, 257] width 51 height 20
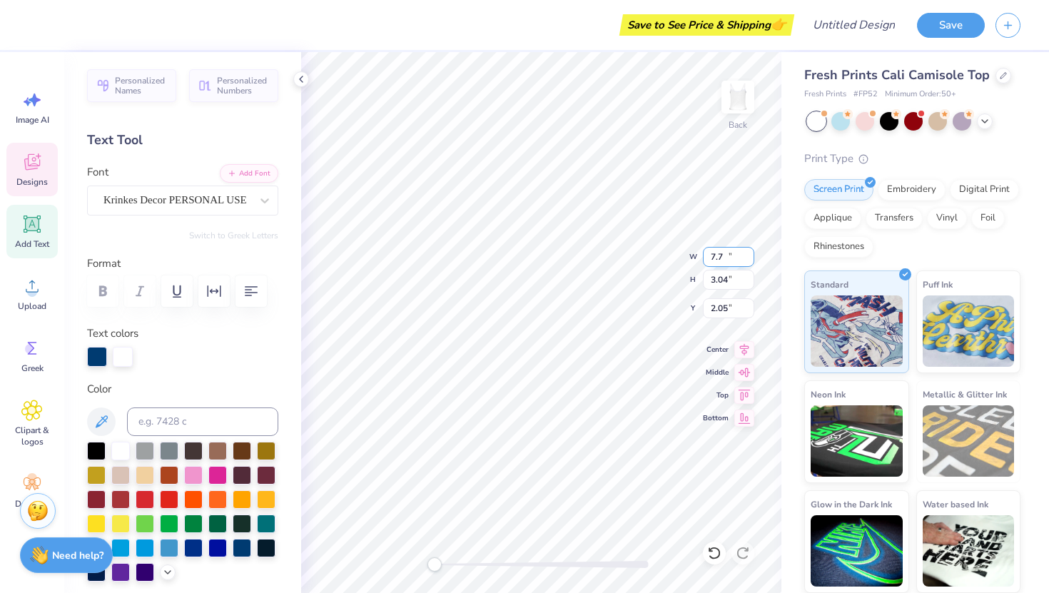
click at [748, 250] on input "7.7" at bounding box center [728, 257] width 51 height 20
click at [748, 250] on input "7.71" at bounding box center [728, 257] width 51 height 20
click at [748, 250] on input "7.72" at bounding box center [728, 257] width 51 height 20
click at [748, 250] on input "7.73" at bounding box center [728, 257] width 51 height 20
click at [748, 250] on input "7.74" at bounding box center [728, 257] width 51 height 20
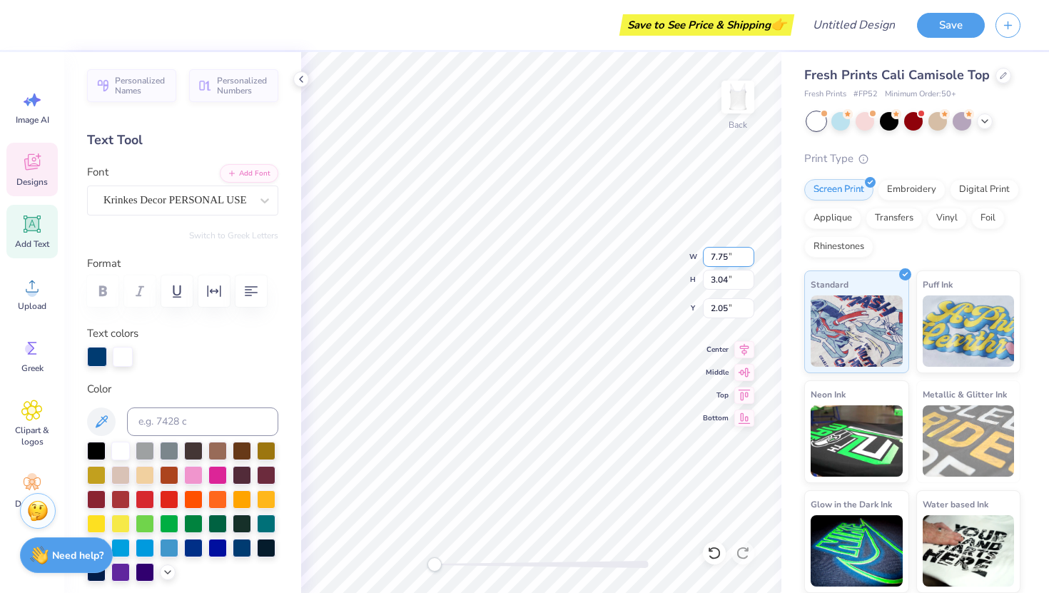
click at [748, 250] on input "7.75" at bounding box center [728, 257] width 51 height 20
click at [748, 250] on input "7.76" at bounding box center [728, 257] width 51 height 20
click at [748, 250] on input "7.77" at bounding box center [728, 257] width 51 height 20
click at [748, 250] on input "7.78" at bounding box center [728, 257] width 51 height 20
type input "7.79"
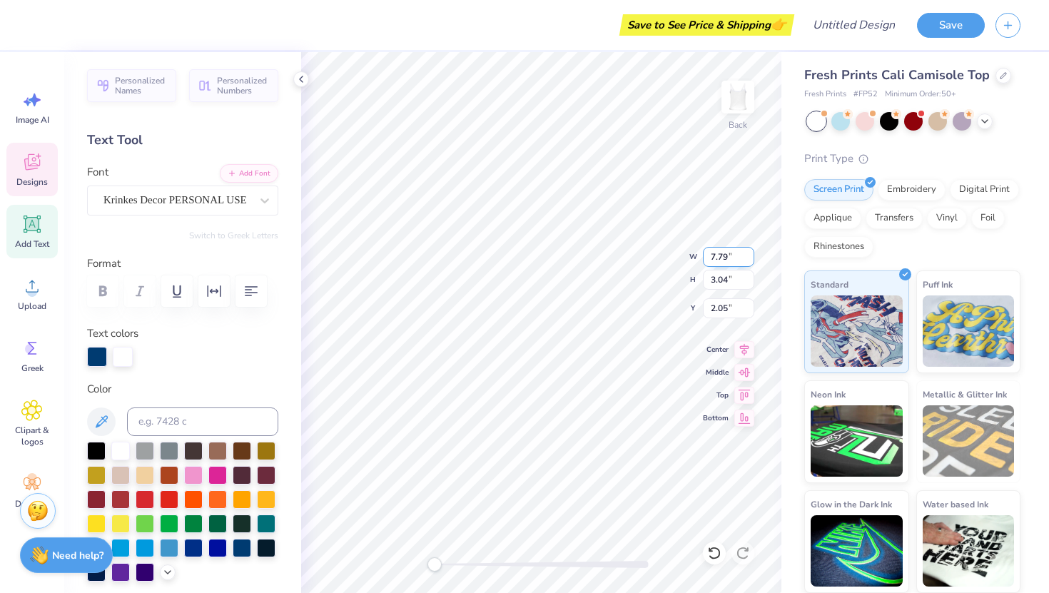
click at [748, 250] on input "7.79" at bounding box center [728, 257] width 51 height 20
click at [735, 285] on input "3.04" at bounding box center [728, 280] width 51 height 20
type input "0.99"
type input "0.74"
type input "4.35"
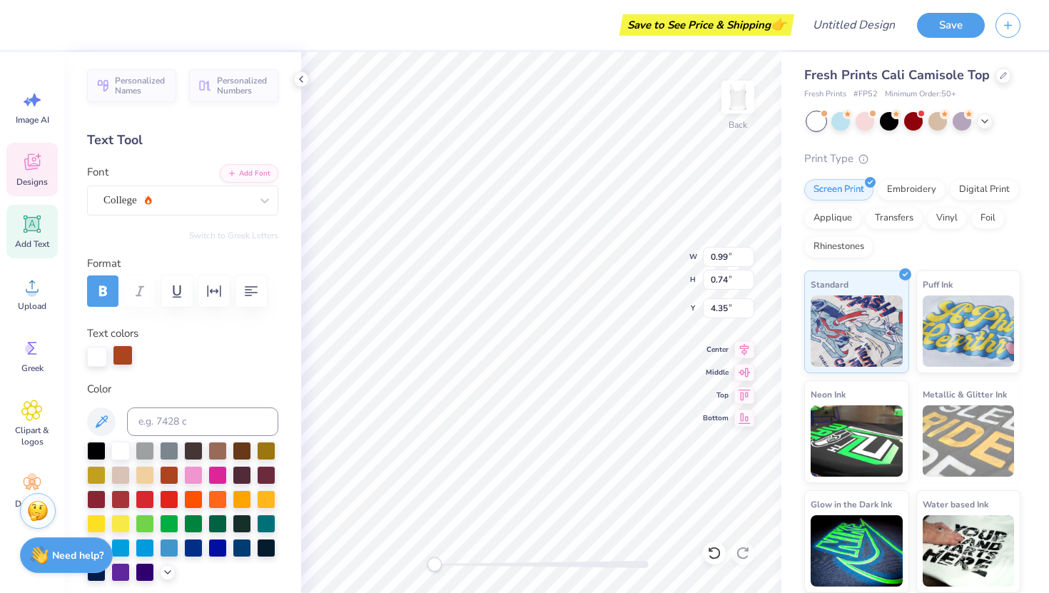
click at [121, 357] on div at bounding box center [123, 355] width 20 height 20
click at [244, 545] on div at bounding box center [242, 546] width 19 height 19
type textarea "Kappa alphaTheta0"
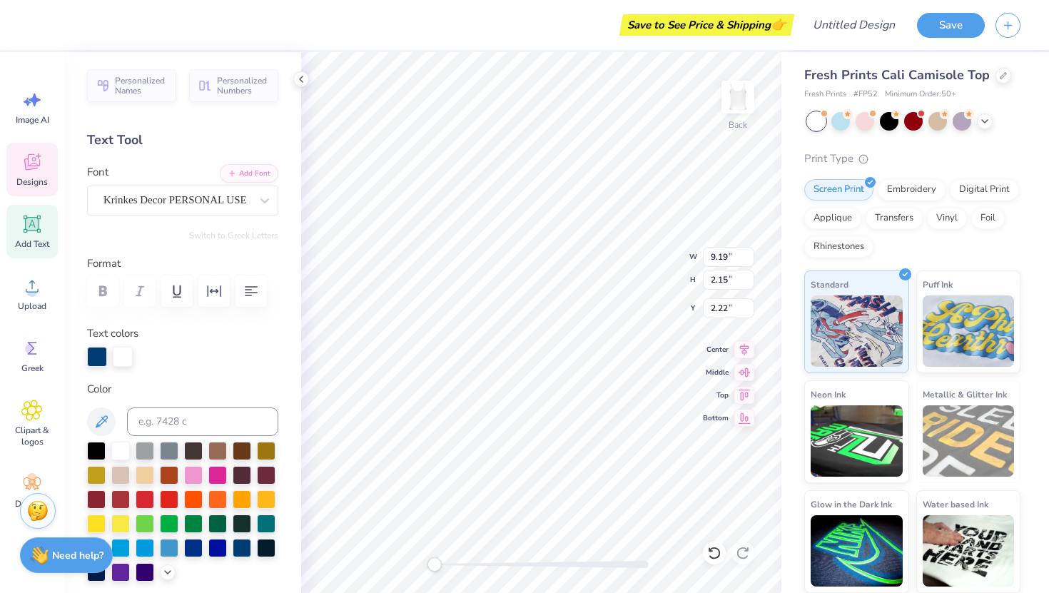
type textarea "Kappa AlphaTheta0"
type textarea "Theta0"
click at [723, 275] on input "1.89" at bounding box center [728, 280] width 51 height 20
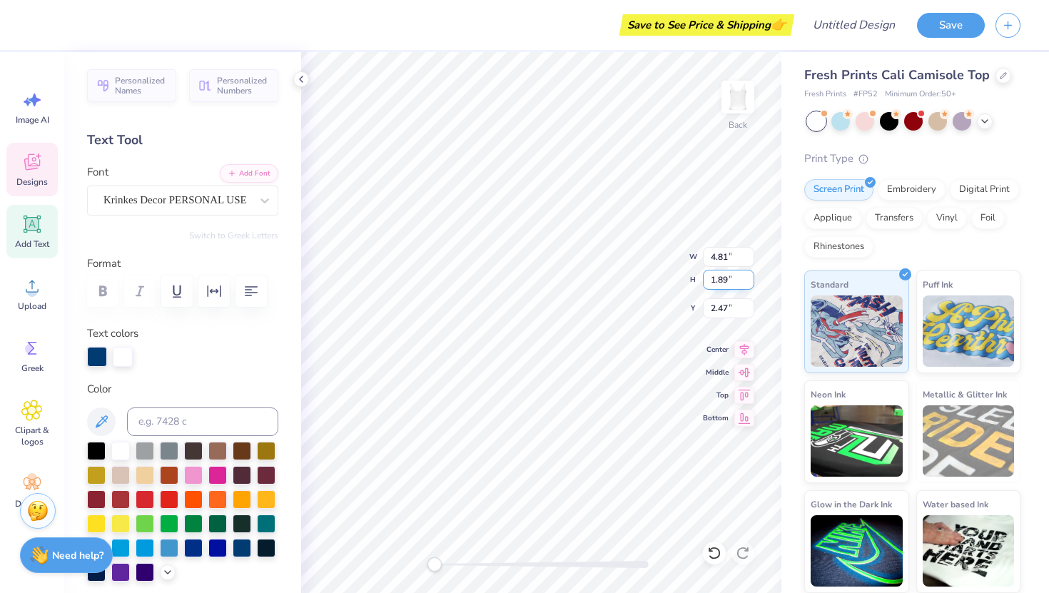
click at [694, 281] on div "Back W 4.81 4.81 " H 1.89 1.89 " Y 2.47 2.47 " Center Middle Top Bottom" at bounding box center [541, 322] width 480 height 541
click at [721, 279] on input "1.89" at bounding box center [728, 280] width 51 height 20
click at [727, 278] on input "1.89" at bounding box center [728, 280] width 51 height 20
type input "1"
type input "3"
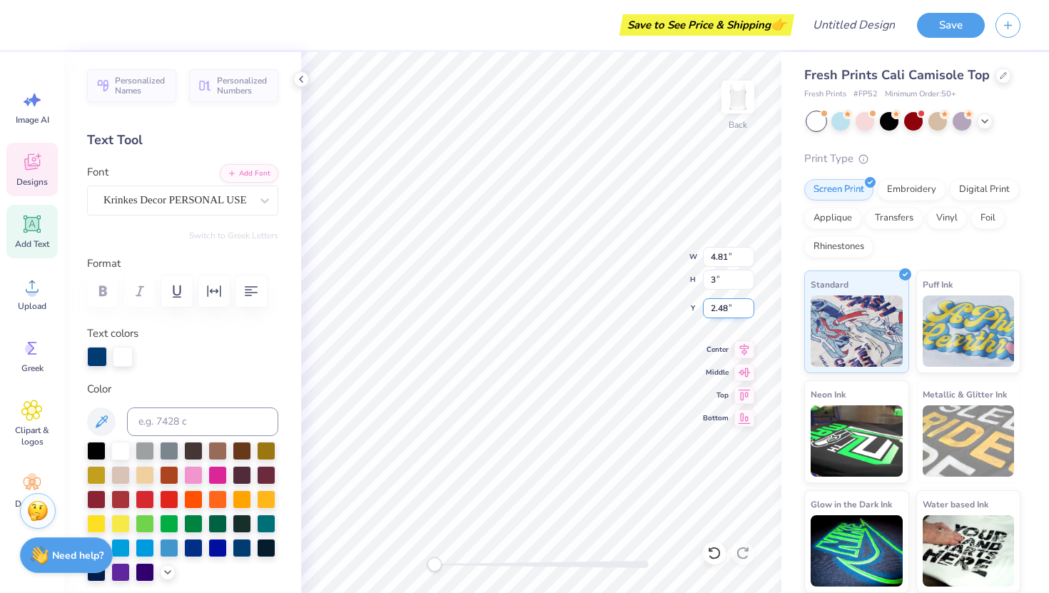
click at [735, 302] on input "2.48" at bounding box center [728, 308] width 51 height 20
click at [735, 259] on input "4.81" at bounding box center [728, 257] width 51 height 20
click at [735, 310] on input "2.48" at bounding box center [728, 308] width 51 height 20
type input "2"
click at [788, 288] on div "Fresh Prints Cali Camisole Top Fresh Prints # FP52 Minimum Order: 50 + Print Ty…" at bounding box center [915, 321] width 268 height 544
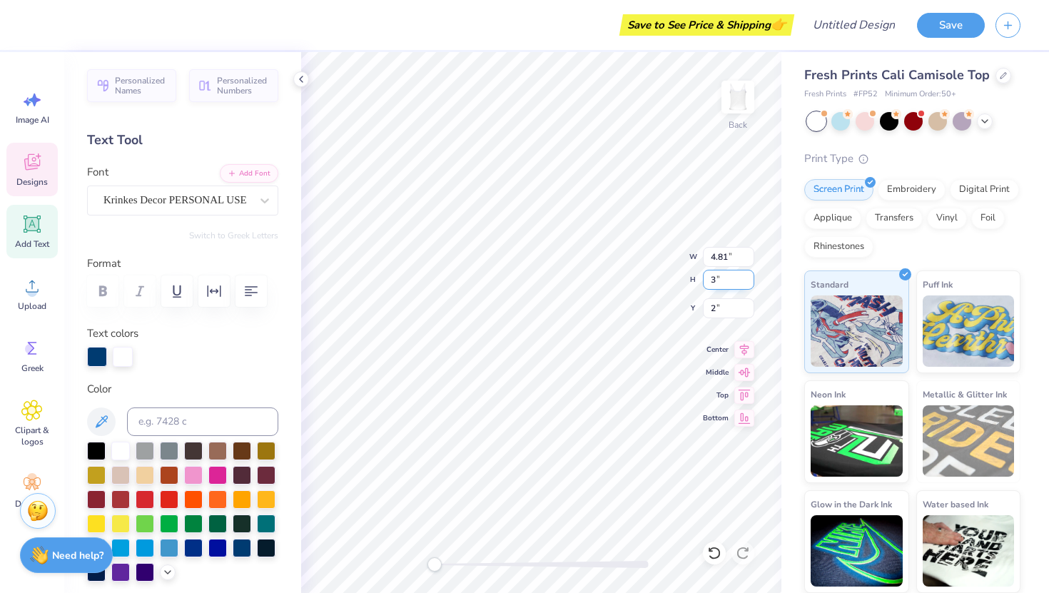
type input "7.64"
type input "3.00"
type input "2.29"
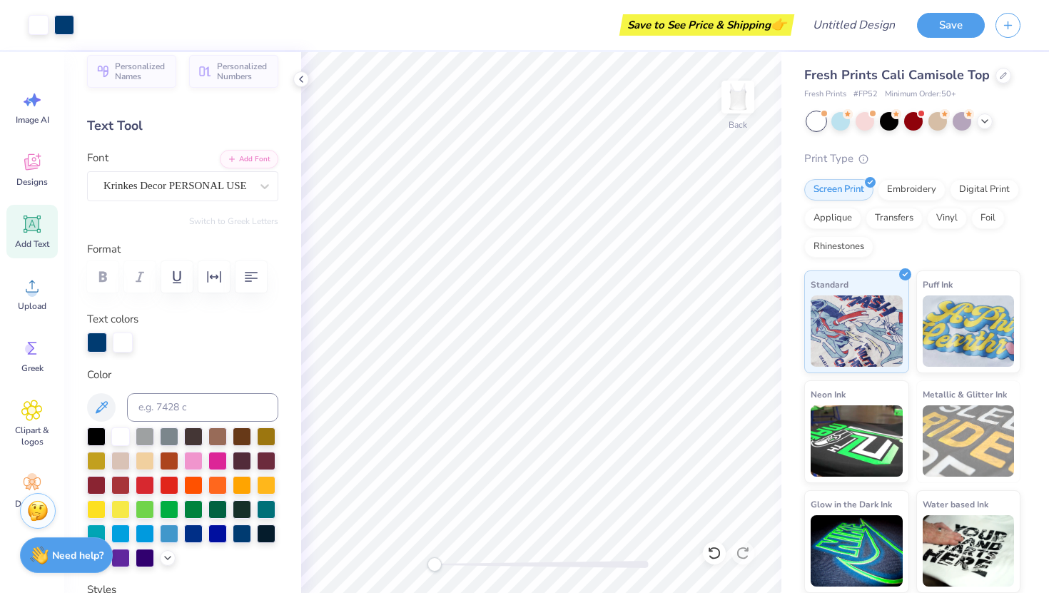
click at [239, 214] on div "Personalized Names Personalized Numbers Text Tool Add Font Font Krinkes Decor P…" at bounding box center [182, 322] width 237 height 541
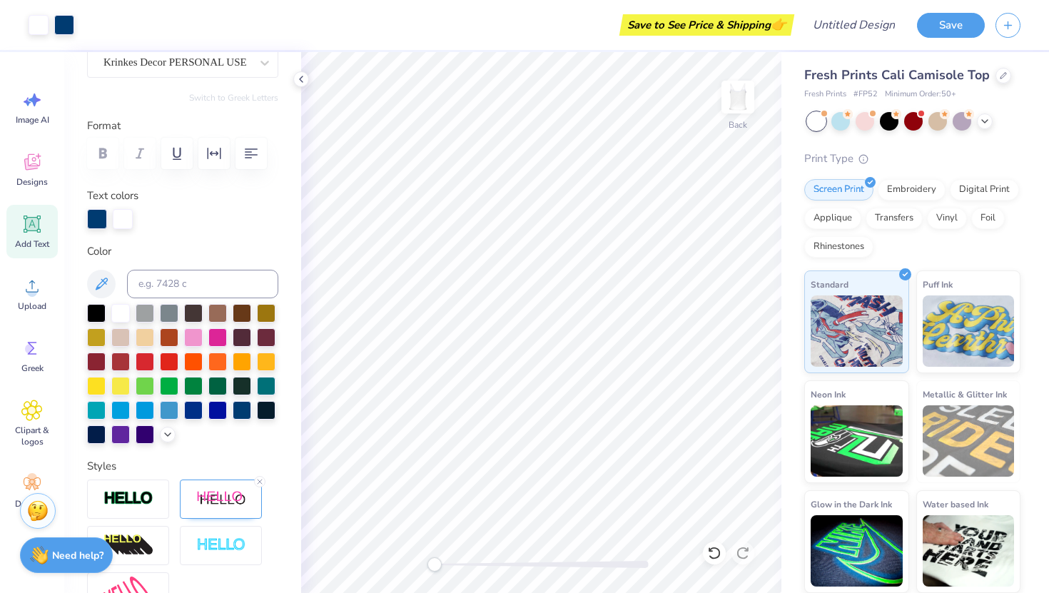
scroll to position [0, 0]
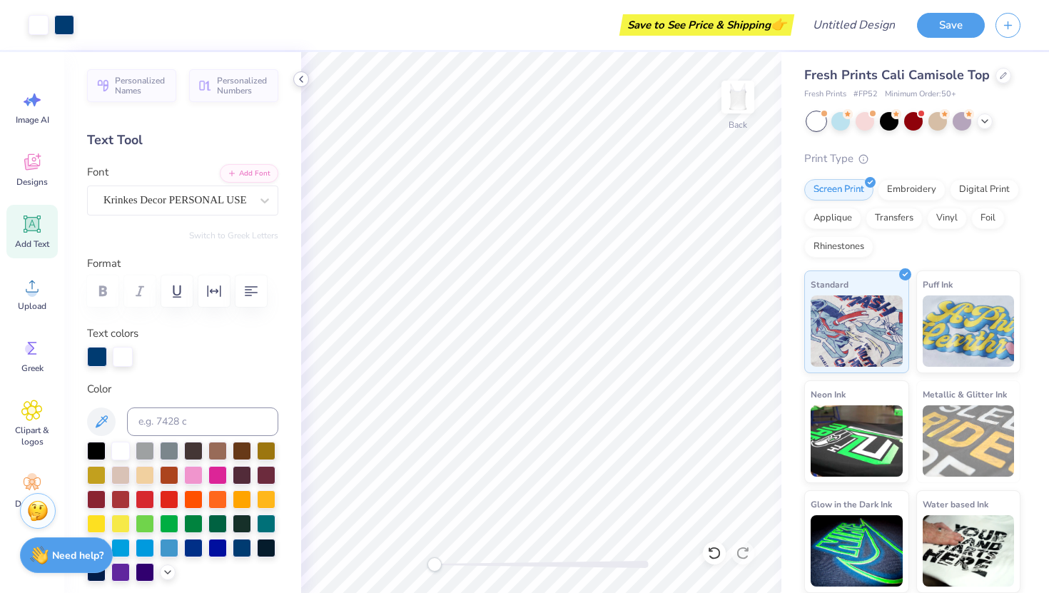
click at [300, 80] on polyline at bounding box center [301, 79] width 3 height 6
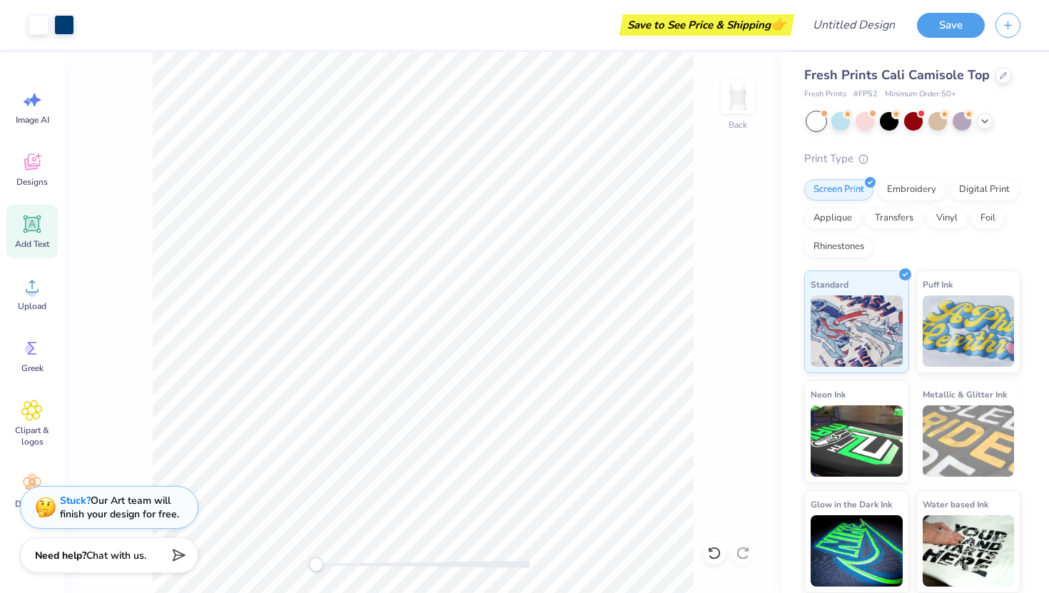
click at [54, 238] on div "Add Text" at bounding box center [31, 232] width 51 height 54
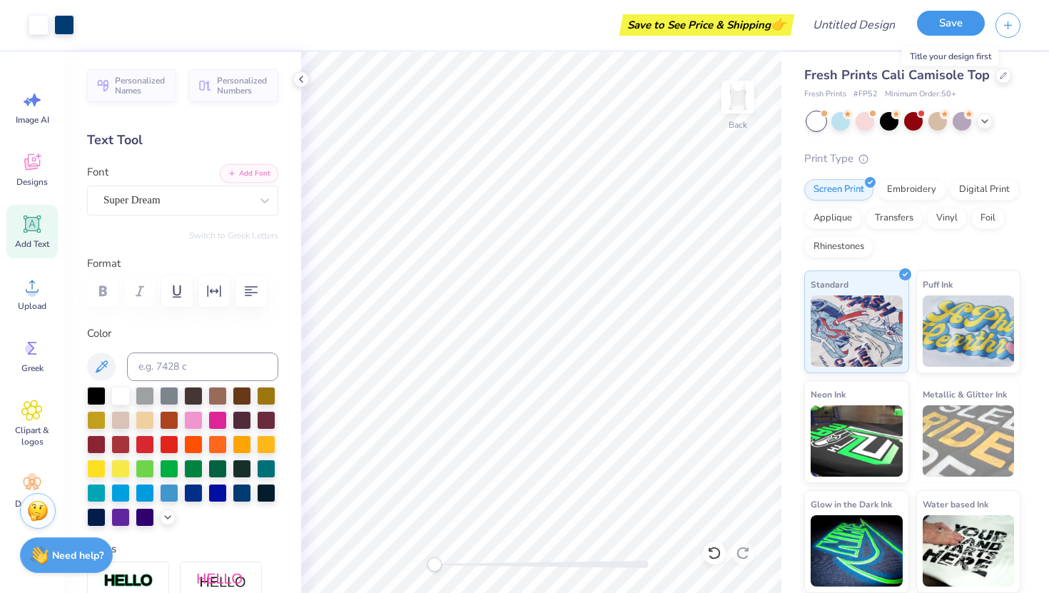
click at [938, 29] on button "Save" at bounding box center [951, 23] width 68 height 25
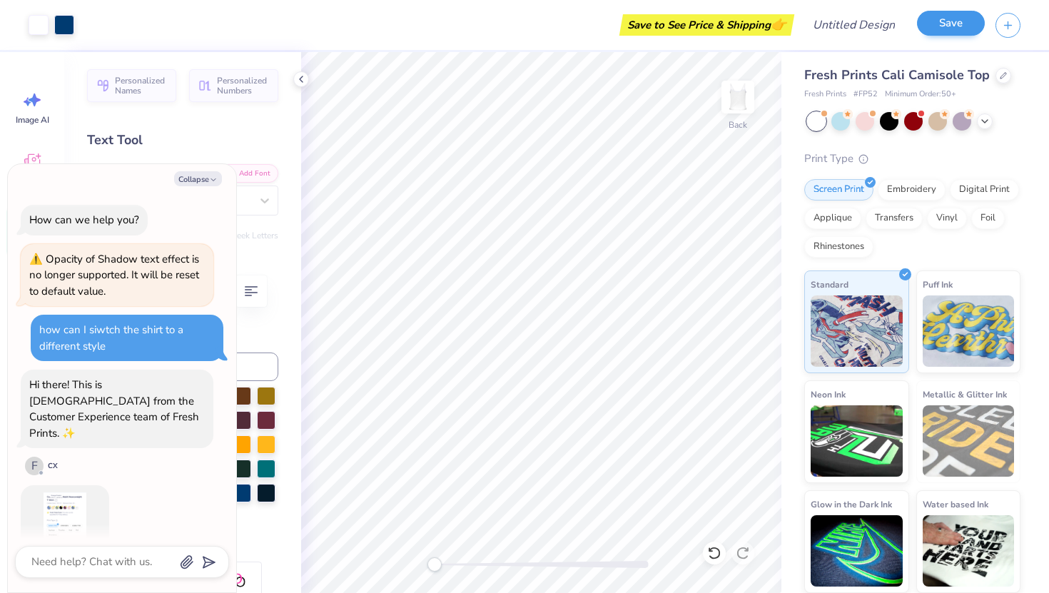
scroll to position [479, 0]
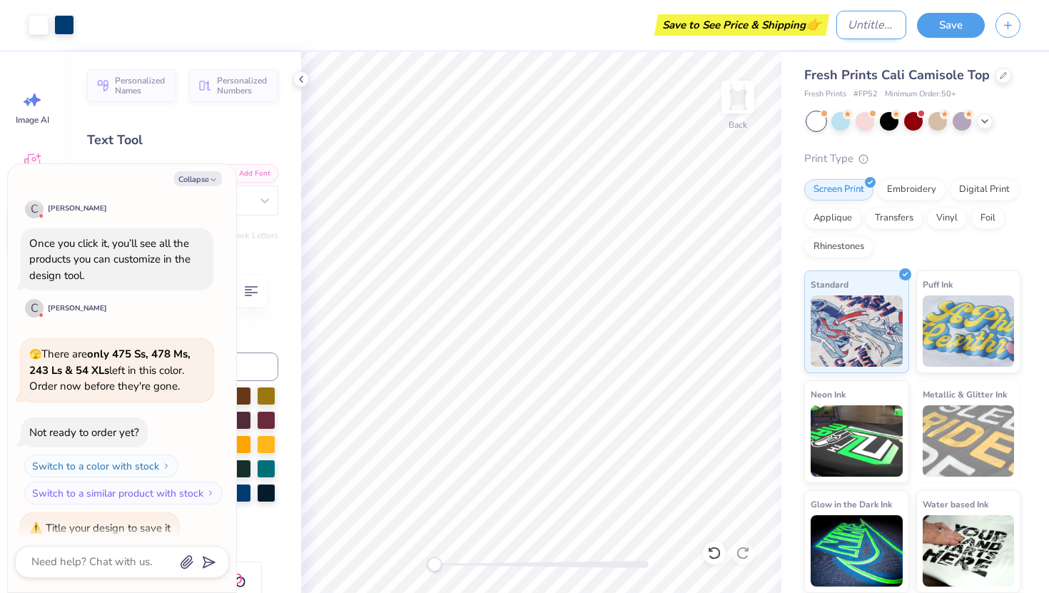
type textarea "x"
click at [861, 27] on input "Design Title" at bounding box center [871, 25] width 70 height 29
type input "t"
type textarea "x"
type input "tr"
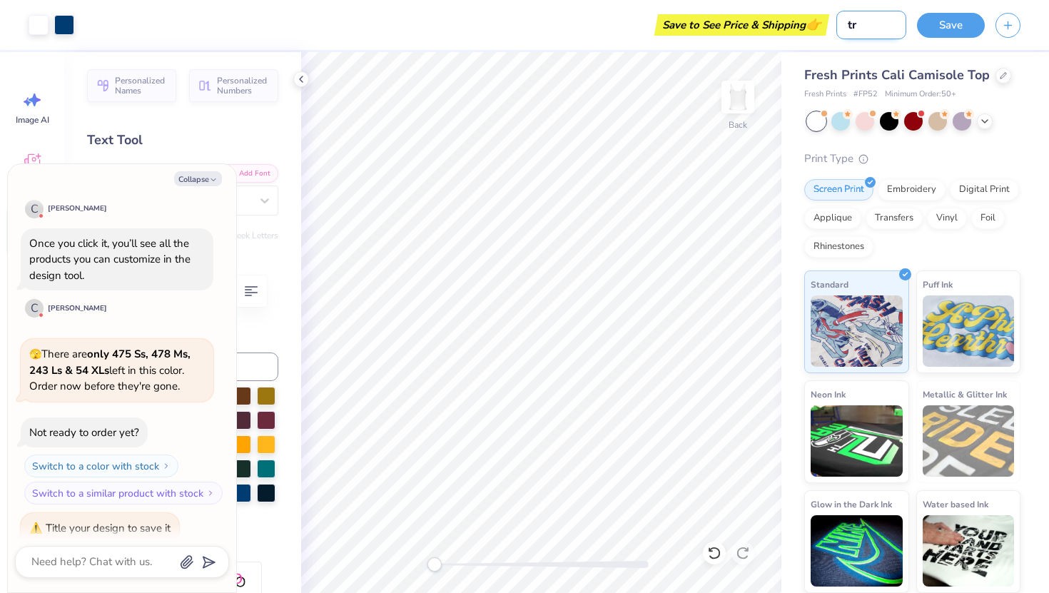
type textarea "x"
type input "tra"
type textarea "x"
type input "trai"
type textarea "x"
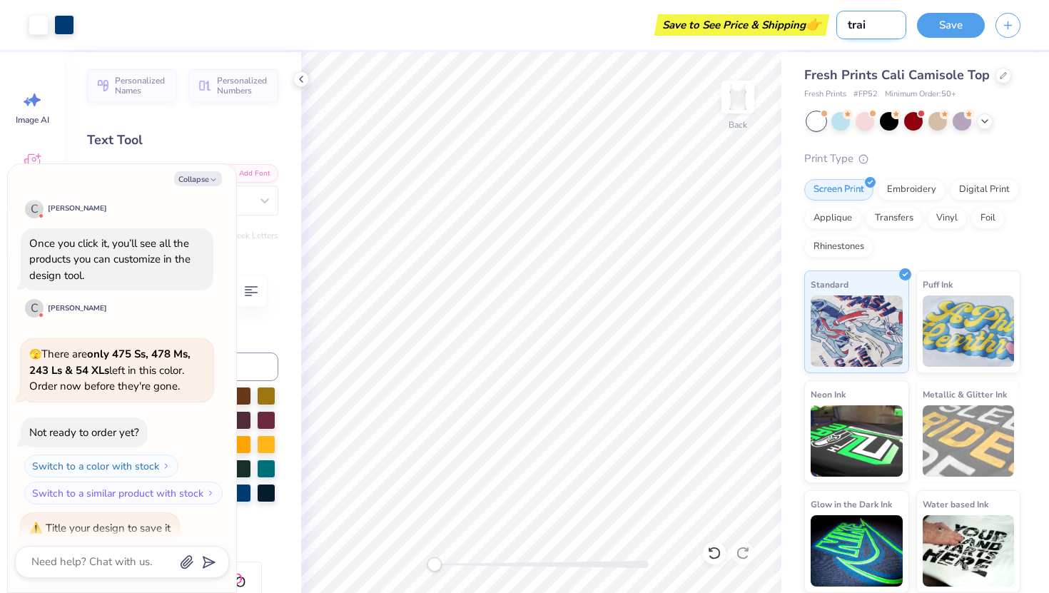
type input "traik"
type textarea "x"
type input "trai"
type textarea "x"
type input "trail"
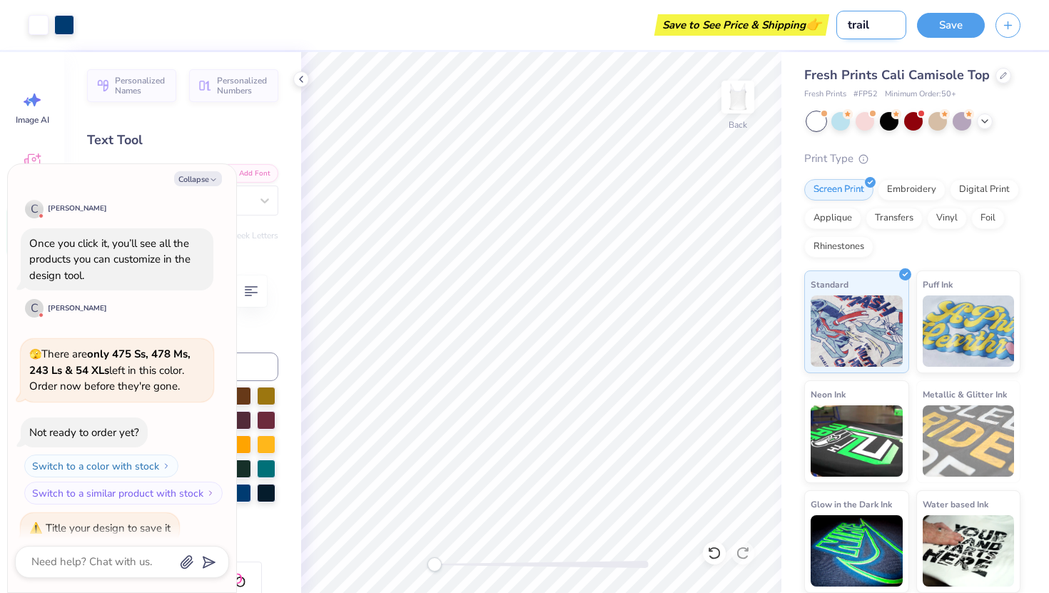
type textarea "x"
type input "trai"
type textarea "x"
type input "tra"
type textarea "x"
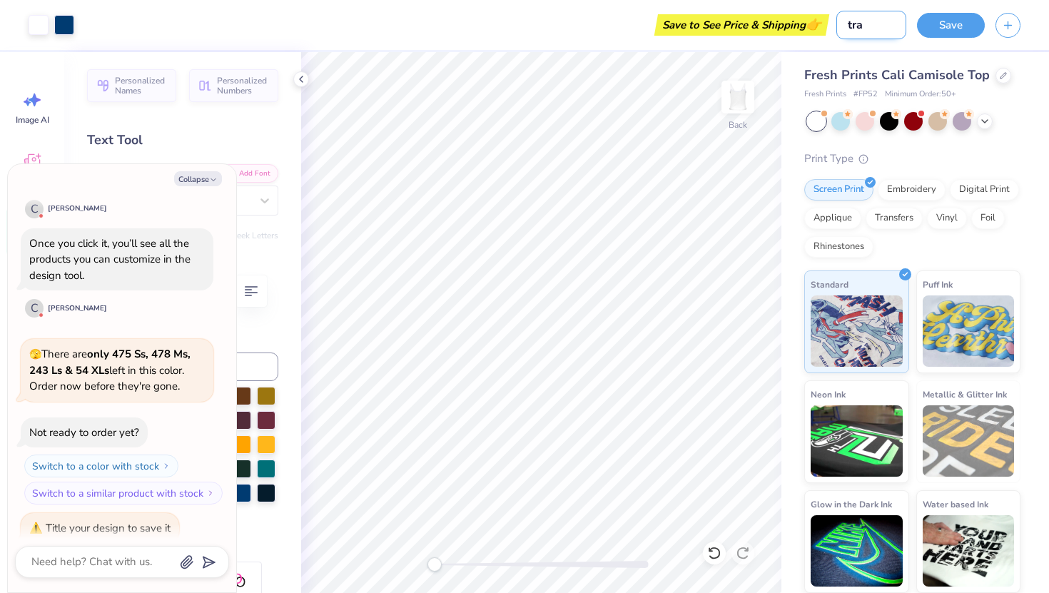
type input "tr"
type textarea "x"
type input "tri"
type textarea "x"
type input "tria"
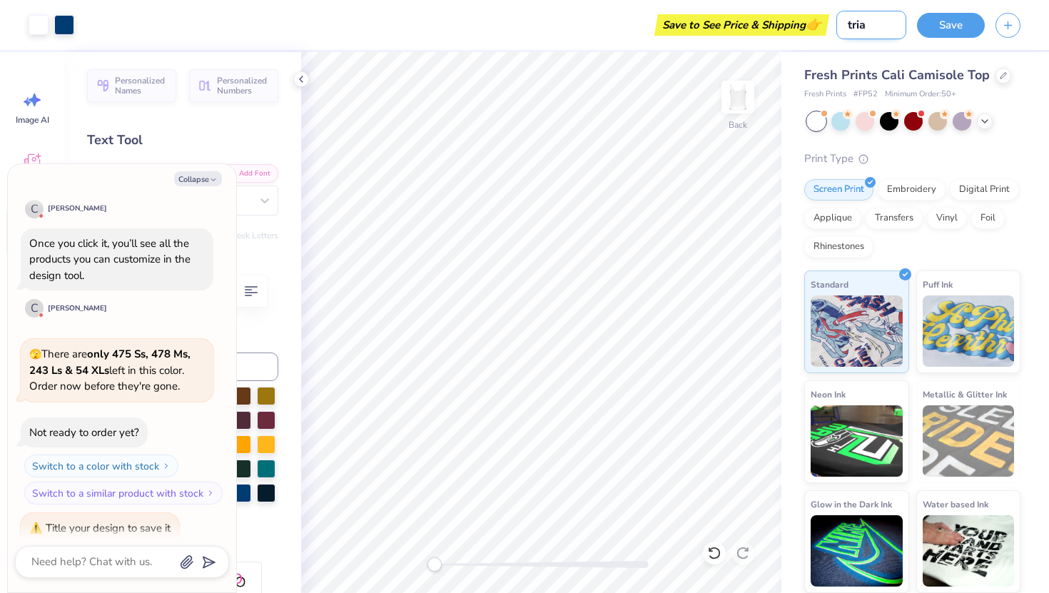
type textarea "x"
type input "trial"
type textarea "x"
type input "trial"
type textarea "x"
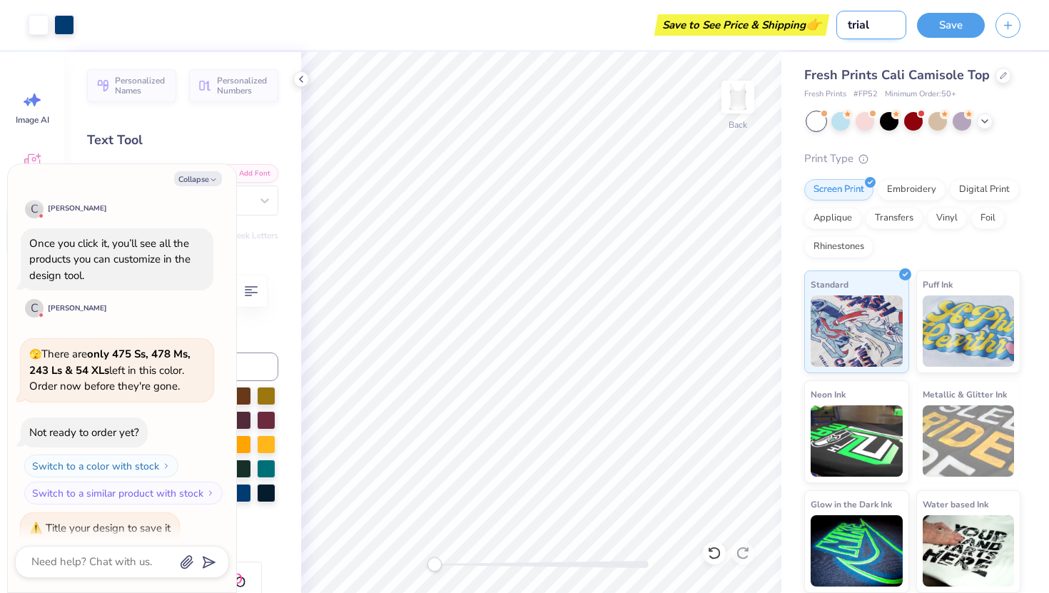
type input "trial 1"
type textarea "x"
type input "trial 1"
click at [963, 29] on button "Save" at bounding box center [951, 23] width 68 height 25
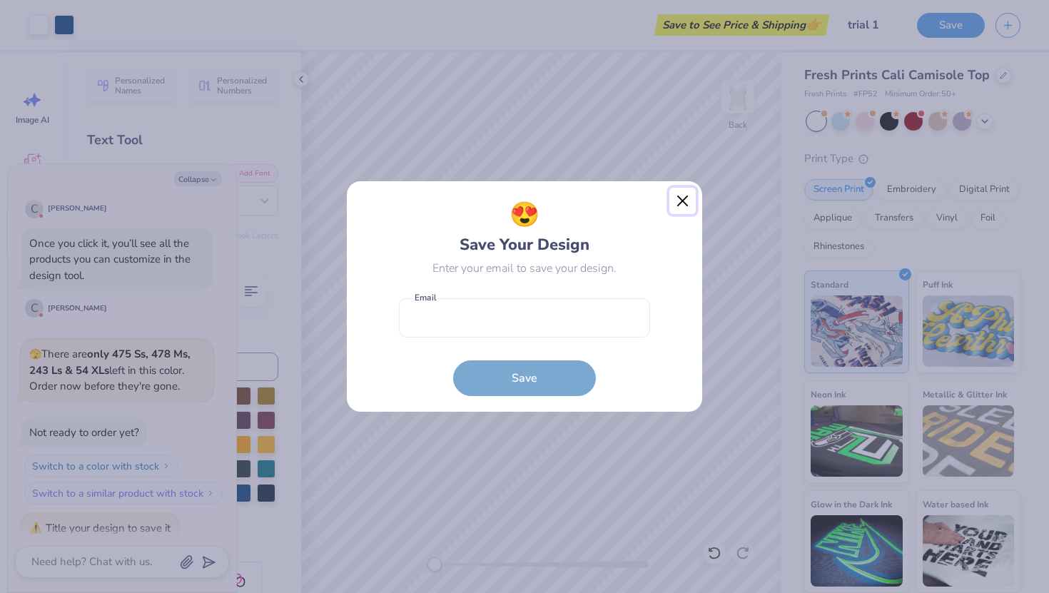
click at [675, 203] on button "Close" at bounding box center [682, 201] width 27 height 27
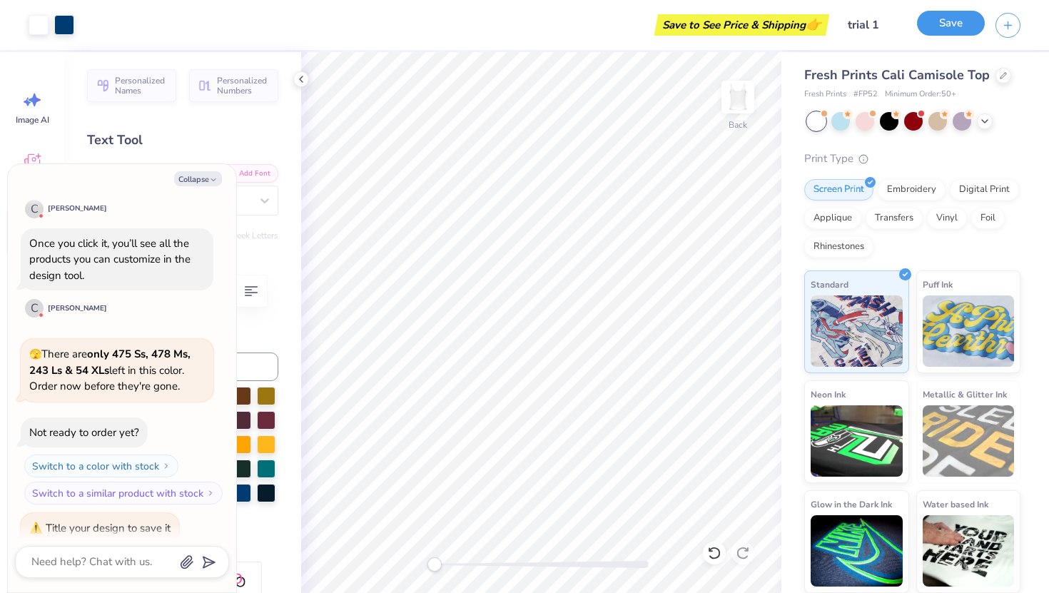
click at [935, 30] on button "Save" at bounding box center [951, 23] width 68 height 25
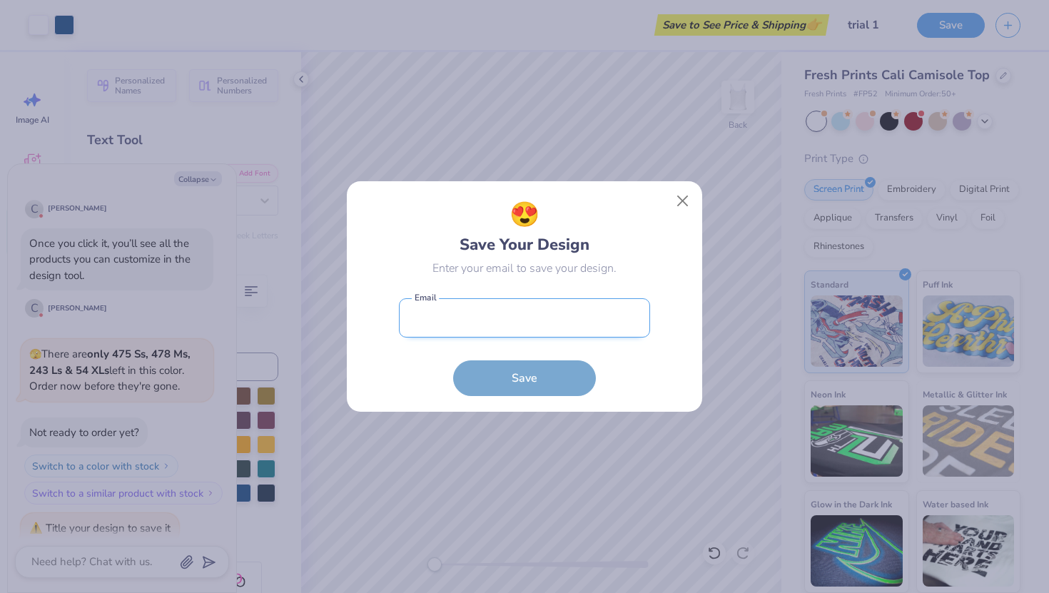
click at [485, 319] on input "email" at bounding box center [524, 317] width 251 height 39
type input "[EMAIL_ADDRESS][DOMAIN_NAME]"
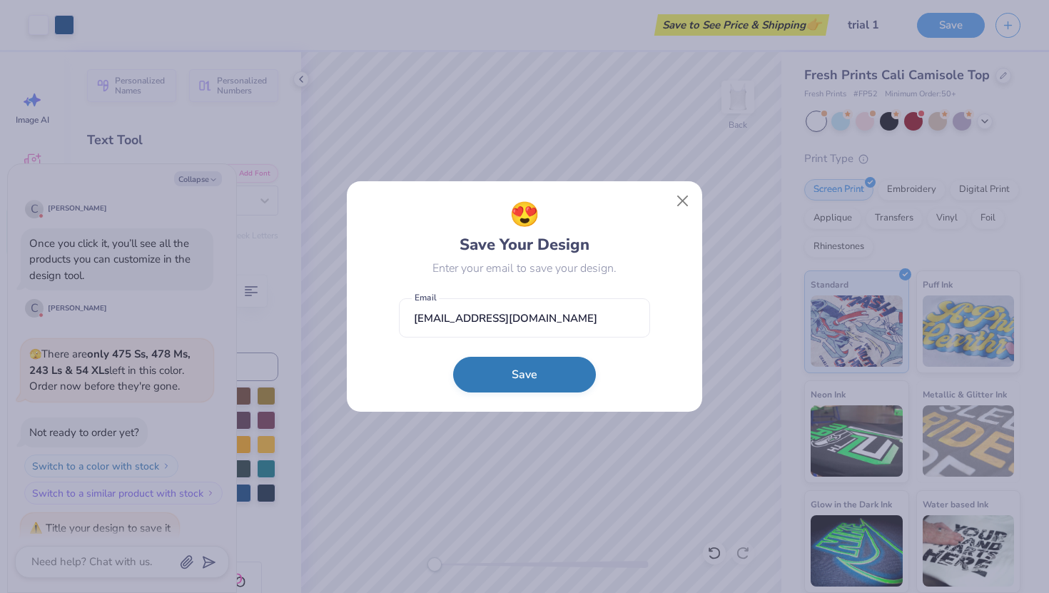
click at [488, 387] on button "Save" at bounding box center [524, 375] width 143 height 36
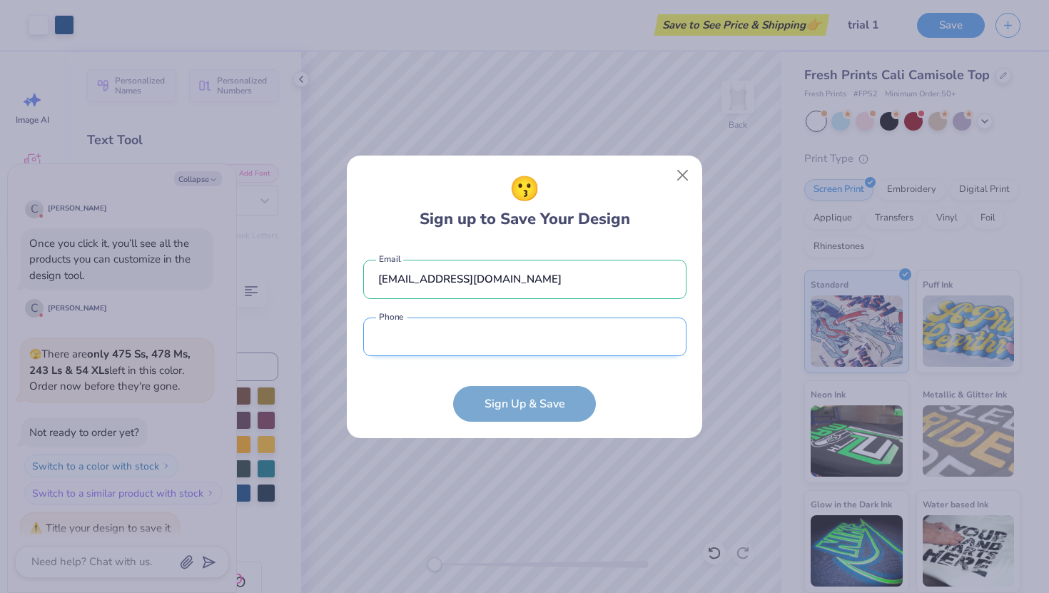
click at [472, 337] on input "tel" at bounding box center [524, 337] width 323 height 39
type input "[PHONE_NUMBER]"
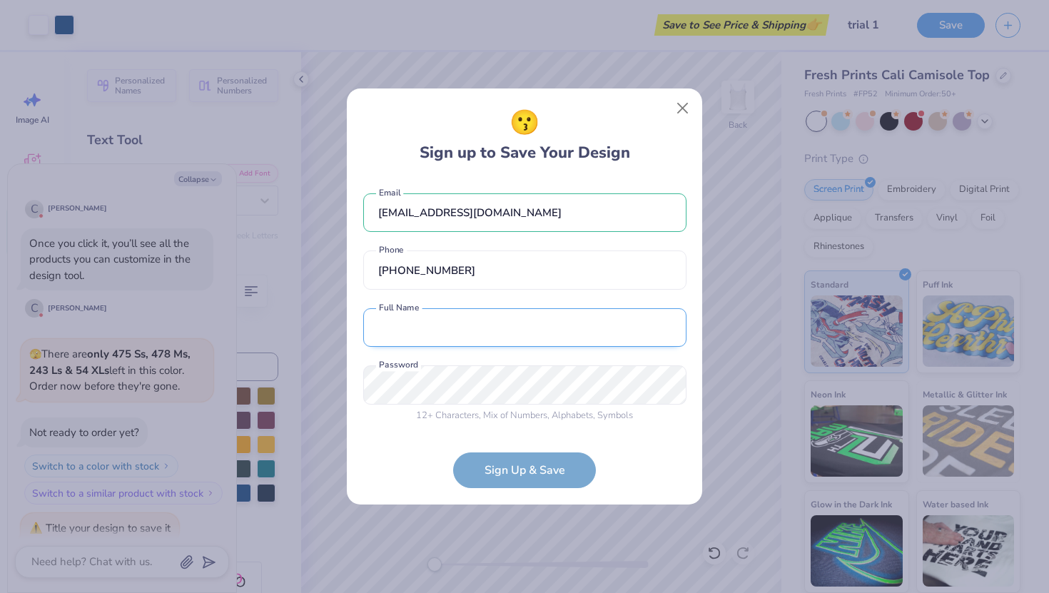
click at [491, 325] on input "text" at bounding box center [524, 327] width 323 height 39
type input "[PERSON_NAME]"
click at [512, 405] on div "12 + Characters , Mix of Numbers , Alphabets , Symbols Password is a required f…" at bounding box center [524, 393] width 323 height 57
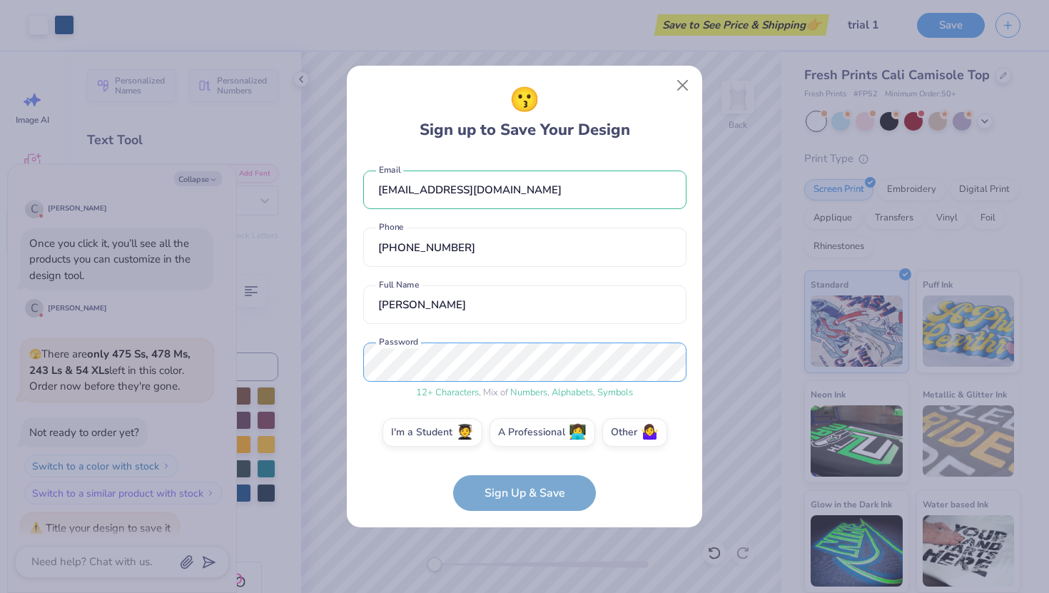
scroll to position [9, 0]
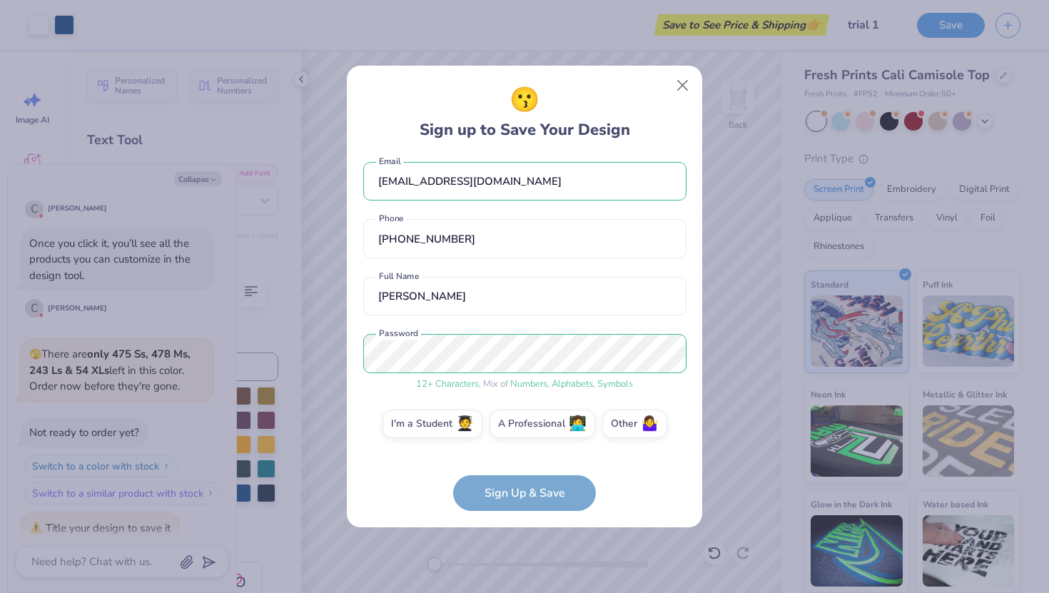
click at [541, 499] on form "[EMAIL_ADDRESS][DOMAIN_NAME] Email [PHONE_NUMBER] Phone [PERSON_NAME] Full Name…" at bounding box center [524, 333] width 323 height 355
click at [427, 434] on label "I'm a Student 🧑‍🎓" at bounding box center [432, 421] width 100 height 29
click at [520, 434] on input "I'm a Student 🧑‍🎓" at bounding box center [524, 436] width 9 height 9
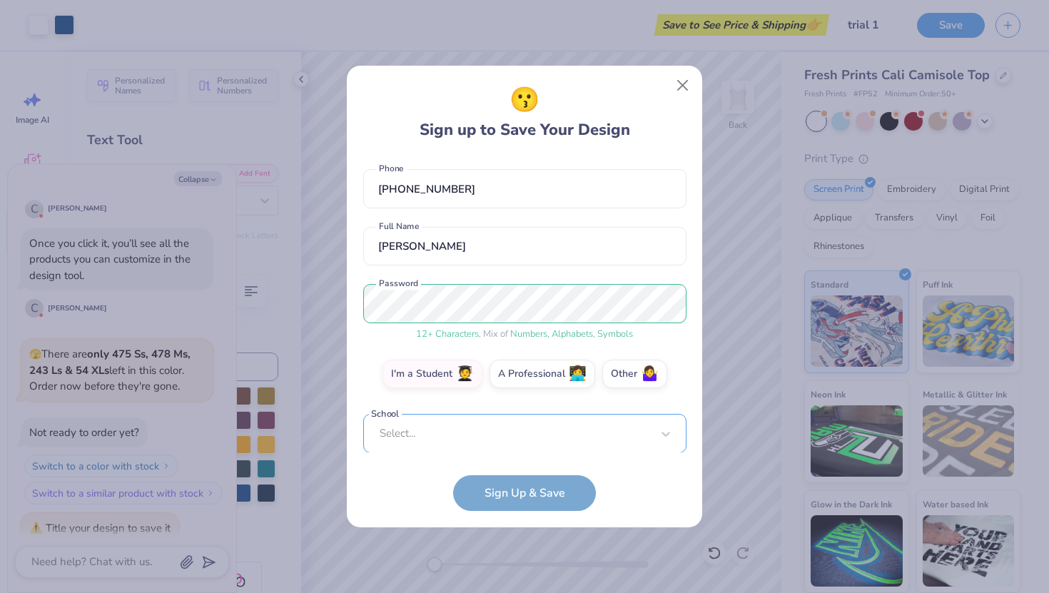
scroll to position [280, 0]
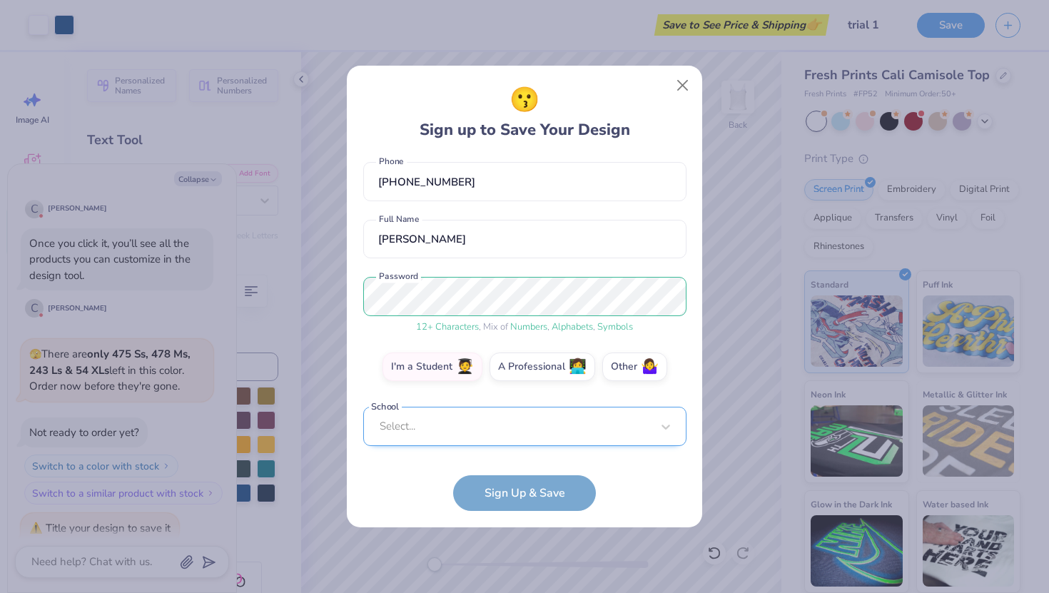
click at [471, 437] on div "Select..." at bounding box center [524, 426] width 323 height 39
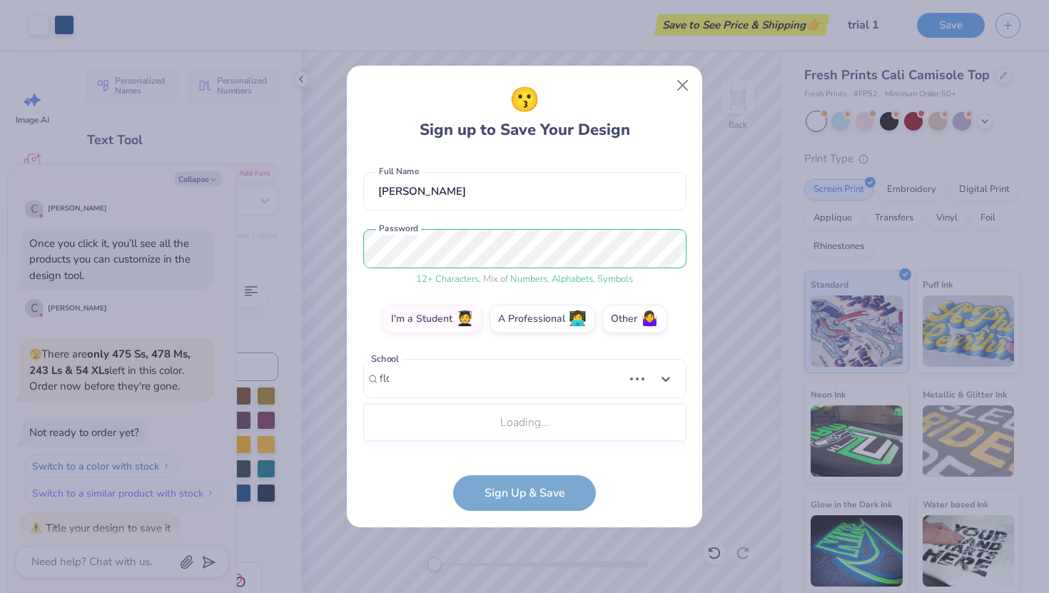
scroll to position [101, 0]
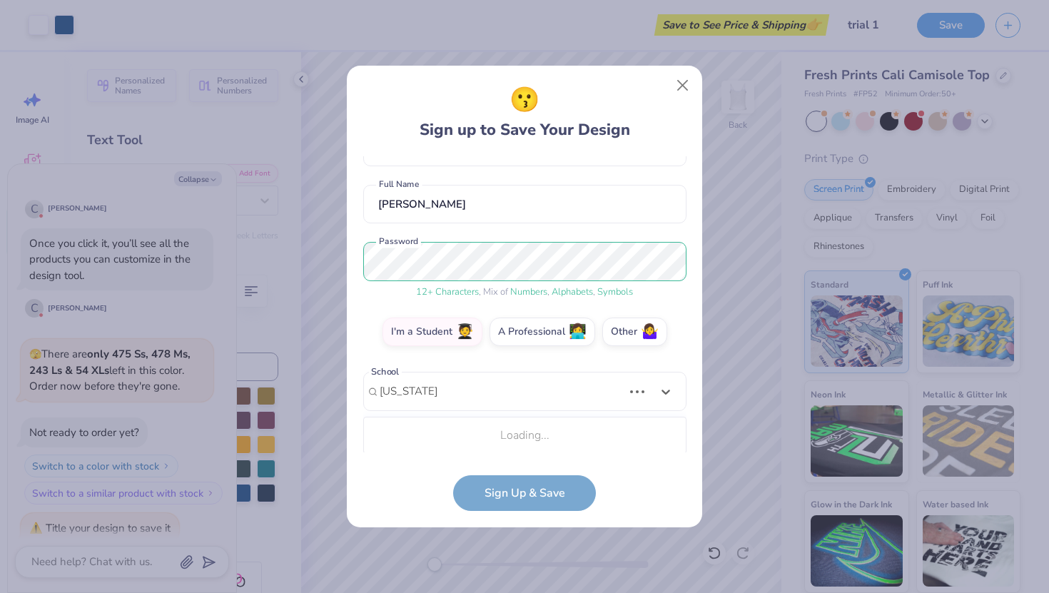
type input "[US_STATE] state"
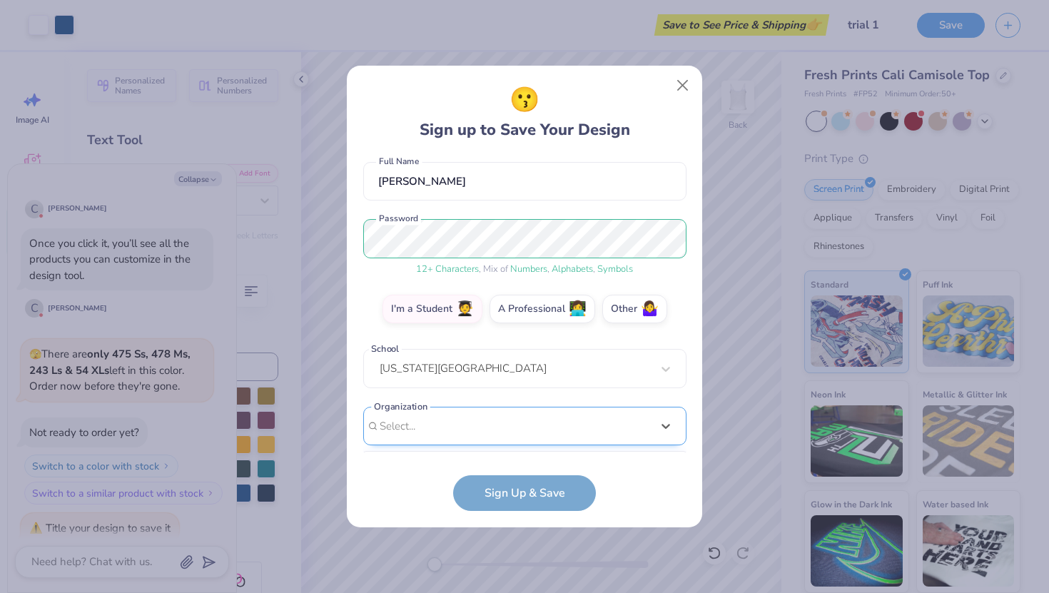
scroll to position [337, 0]
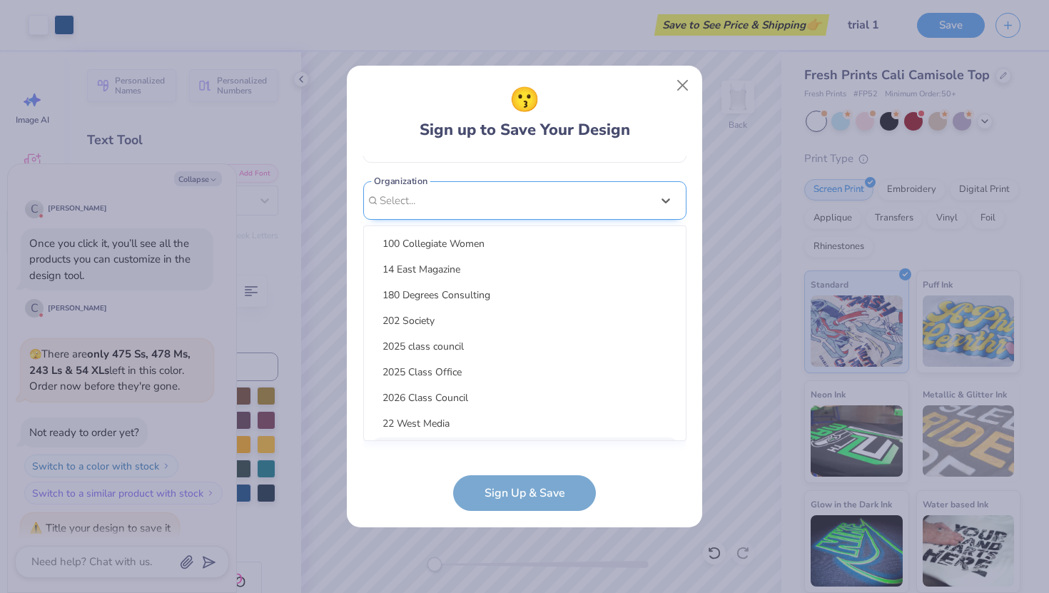
click at [472, 439] on div "option focused, 9 of 15. 15 results available. Use Up and Down to choose option…" at bounding box center [524, 311] width 323 height 260
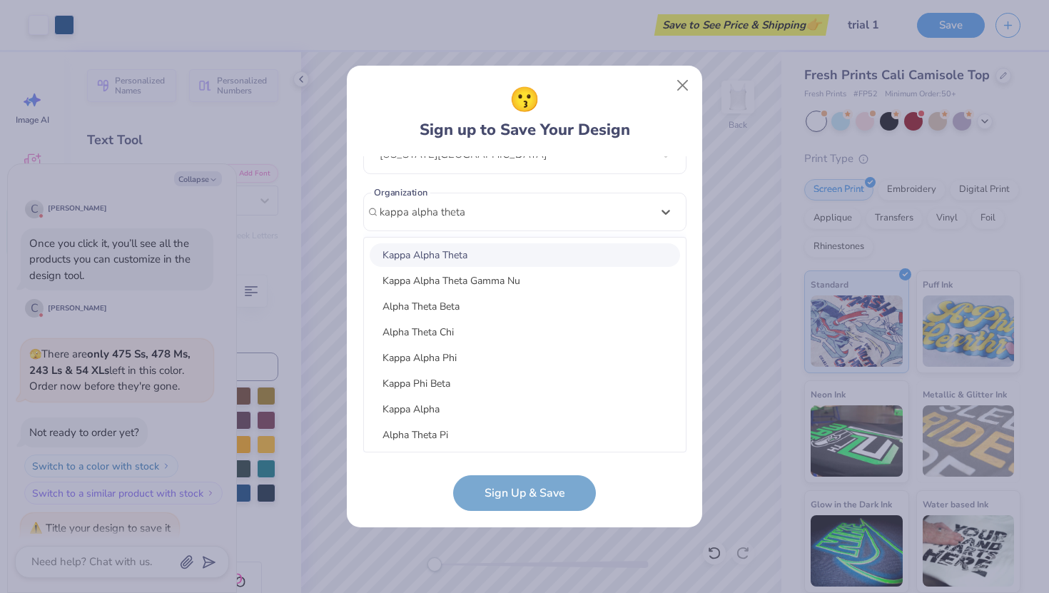
click at [486, 253] on div "Kappa Alpha Theta" at bounding box center [525, 255] width 310 height 24
type input "kappa alpha theta"
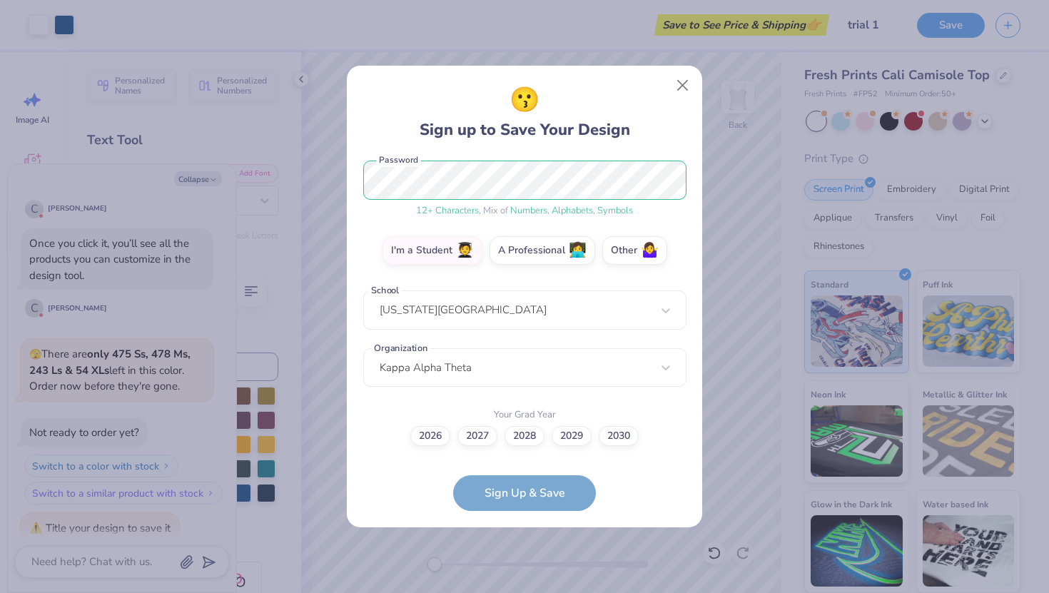
scroll to position [181, 0]
click at [524, 439] on label "2028" at bounding box center [524, 435] width 40 height 20
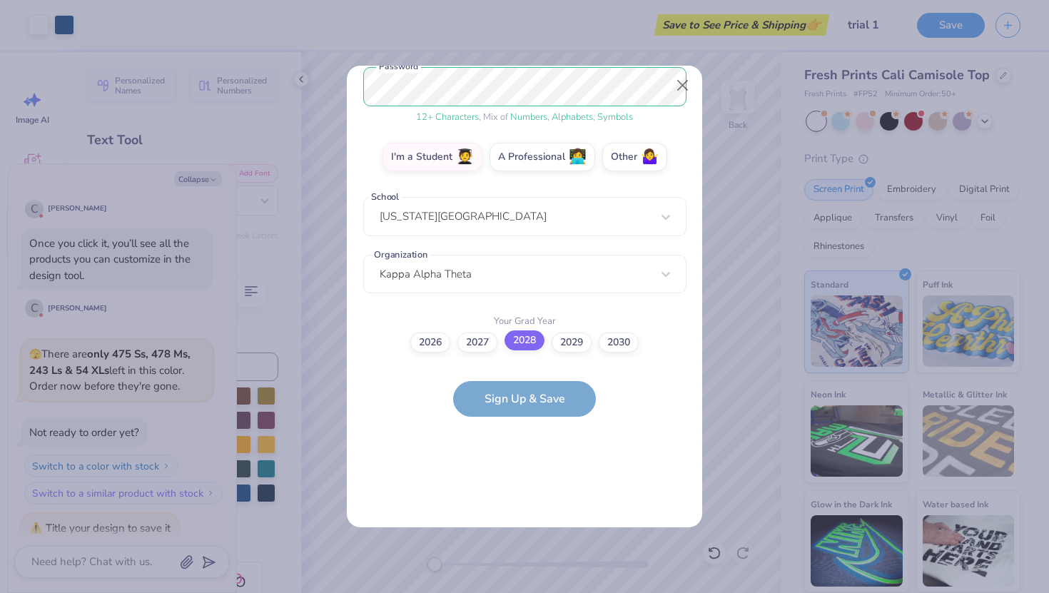
scroll to position [0, 0]
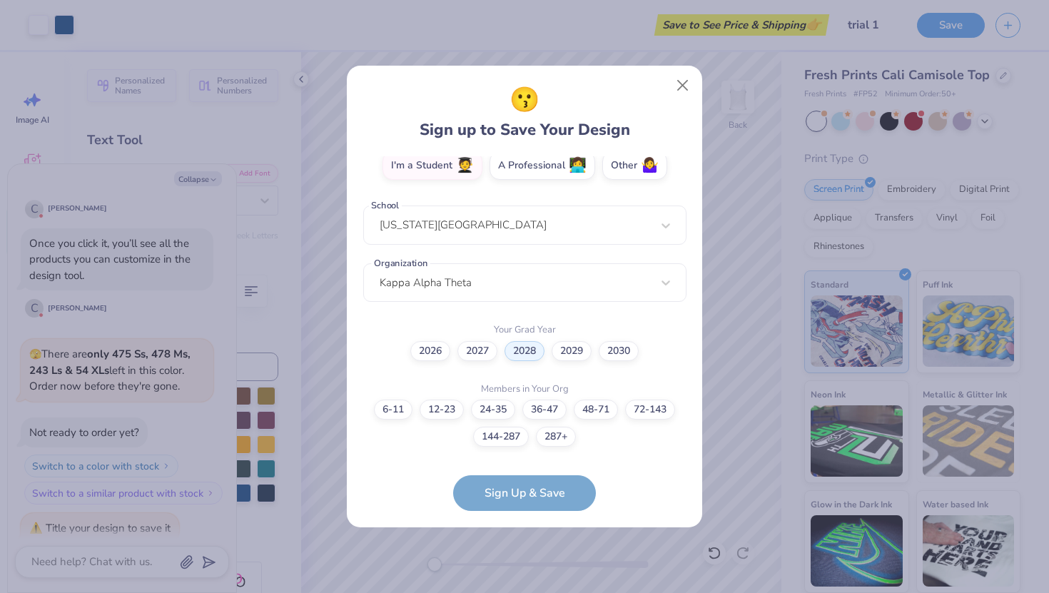
click at [552, 494] on form "[EMAIL_ADDRESS][DOMAIN_NAME] Email [PHONE_NUMBER] Phone [PERSON_NAME] Full Name…" at bounding box center [524, 333] width 323 height 355
click at [549, 434] on label "287+" at bounding box center [556, 435] width 40 height 20
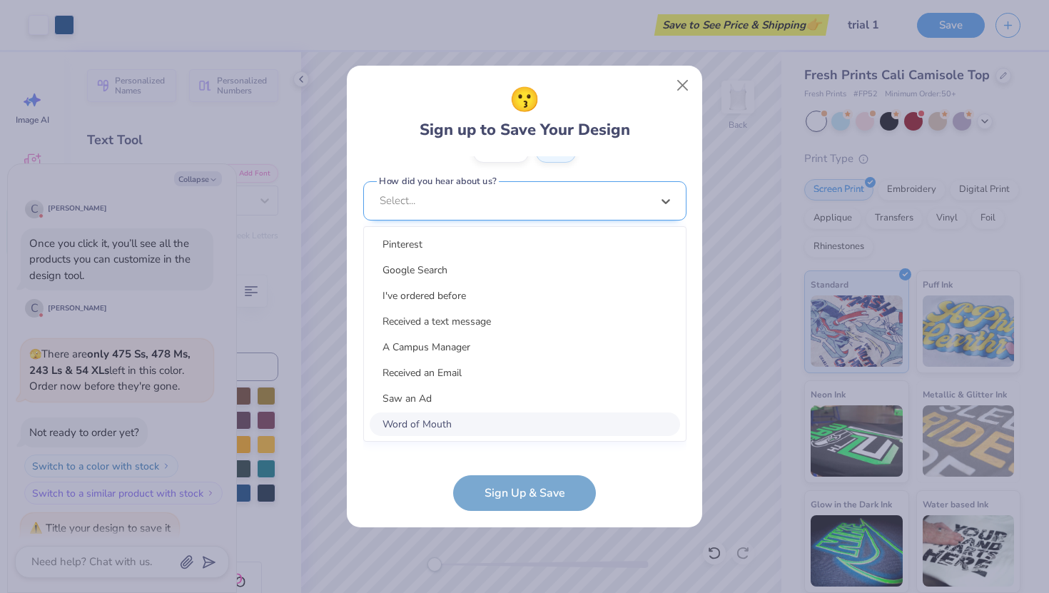
click at [534, 427] on div "option Word of Mouth focused, 8 of 15. 15 results available. Use Up and Down to…" at bounding box center [524, 311] width 323 height 260
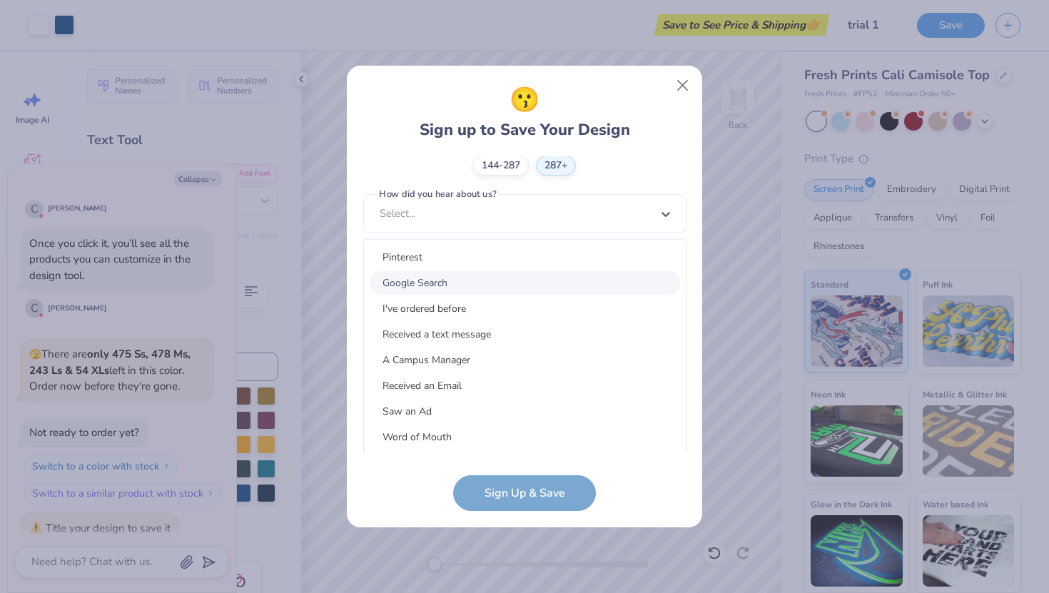
click at [527, 275] on div "Google Search" at bounding box center [525, 283] width 310 height 24
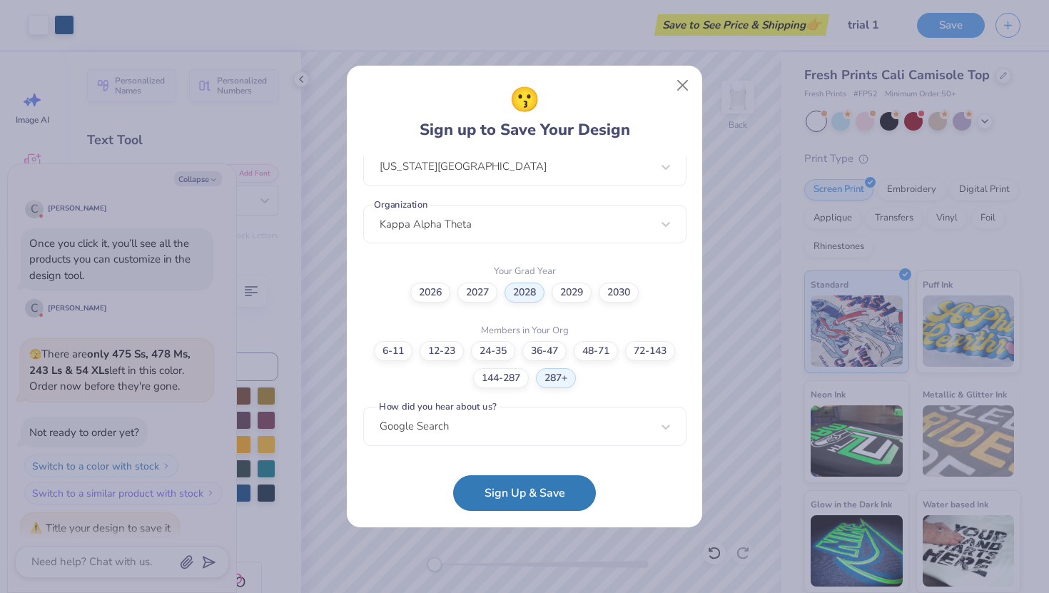
scroll to position [324, 0]
click at [543, 499] on button "Sign Up & Save" at bounding box center [524, 490] width 143 height 36
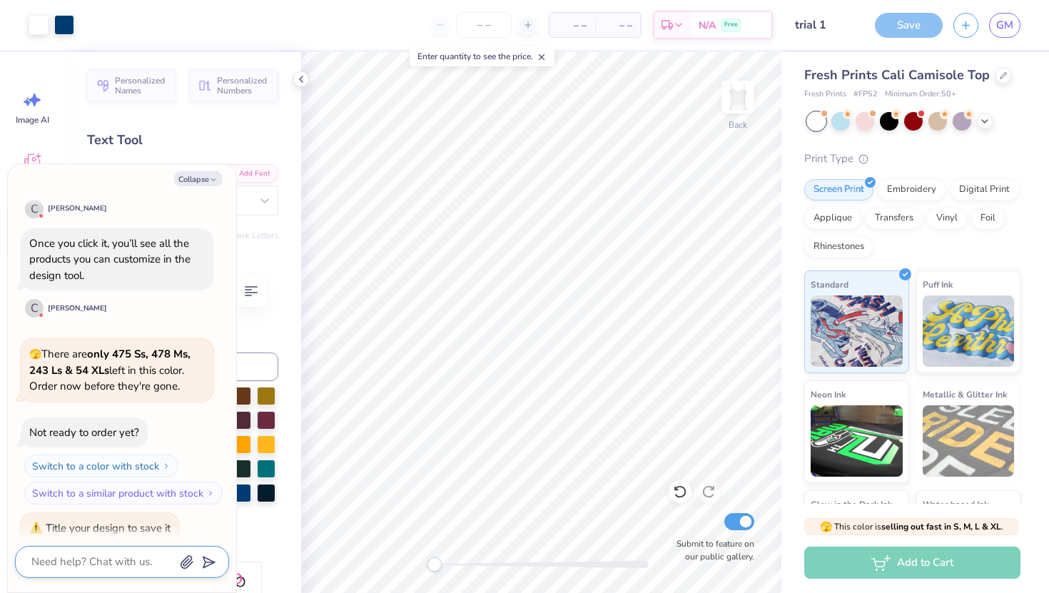
scroll to position [518, 0]
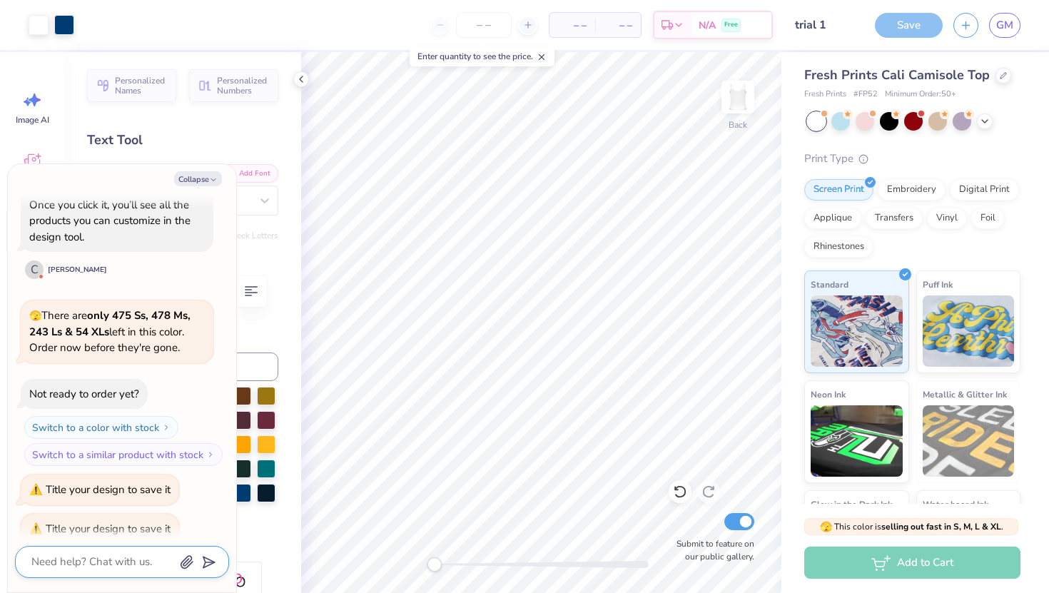
scroll to position [27, 0]
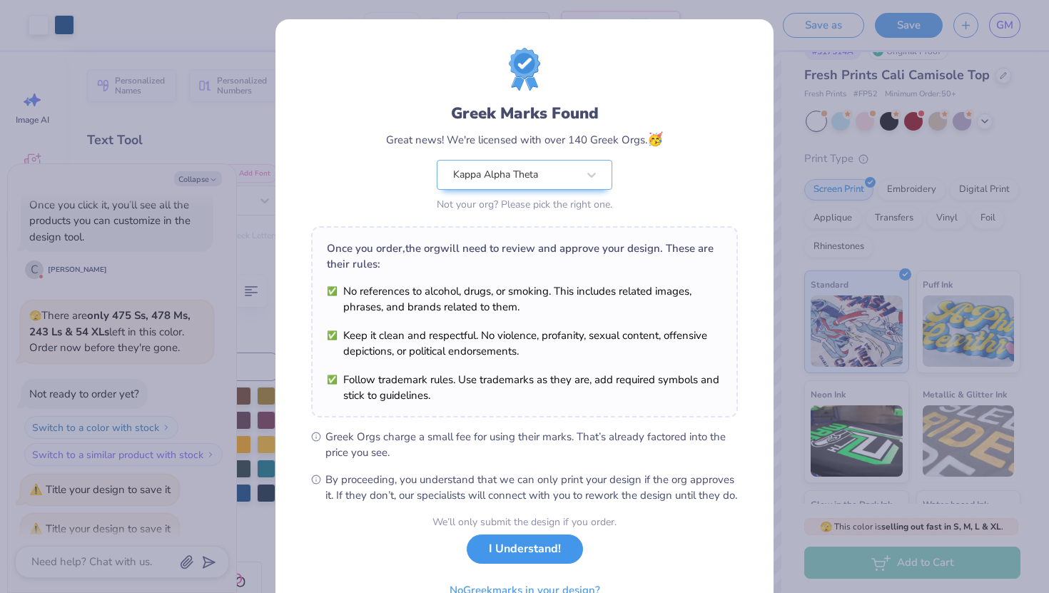
click at [522, 564] on button "I Understand!" at bounding box center [525, 548] width 116 height 29
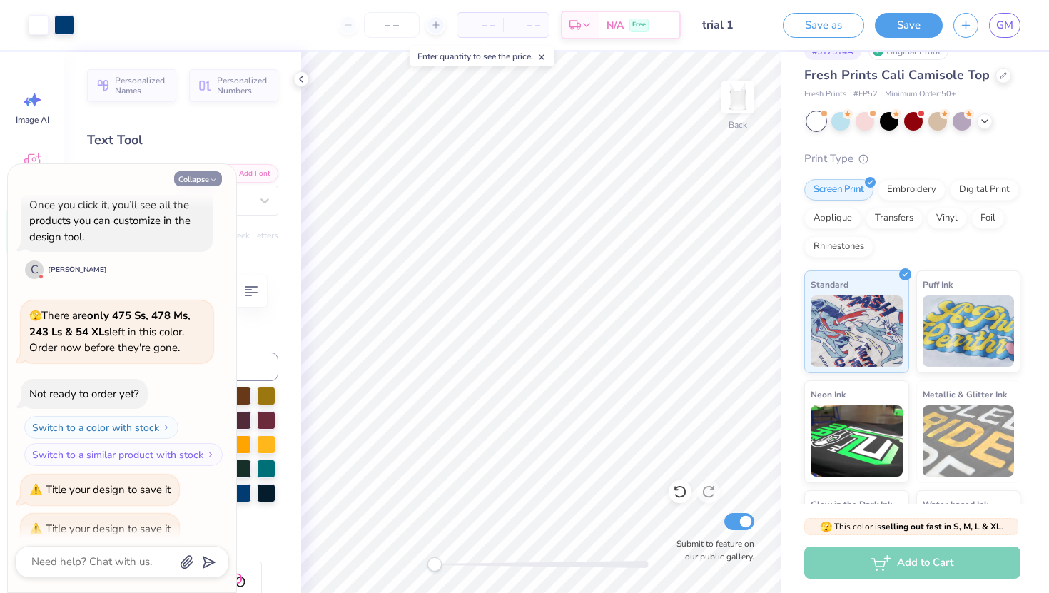
click at [205, 183] on button "Collapse" at bounding box center [198, 178] width 48 height 15
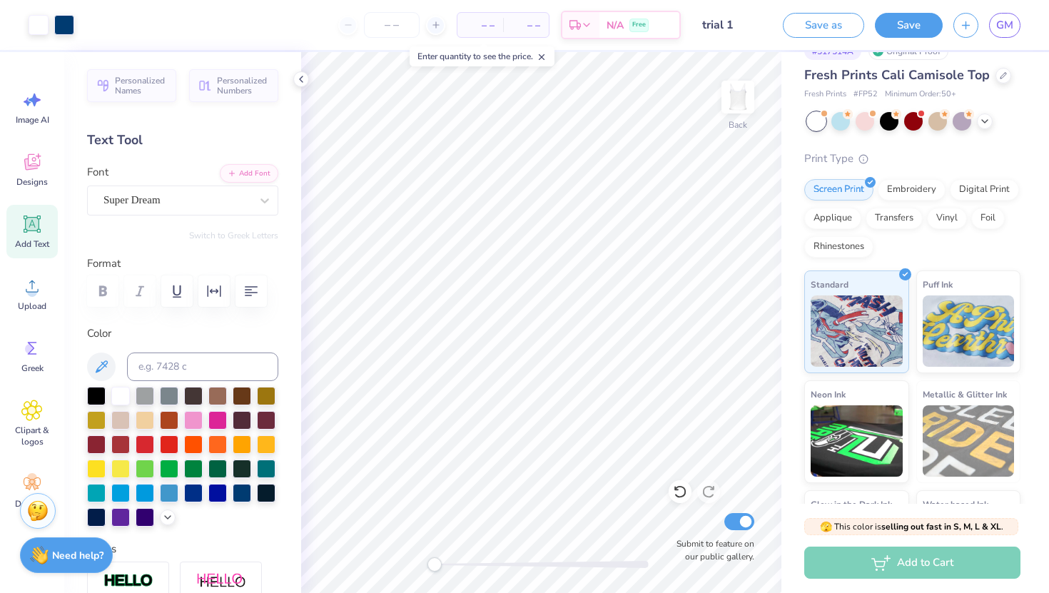
type textarea "x"
